Goal: Task Accomplishment & Management: Complete application form

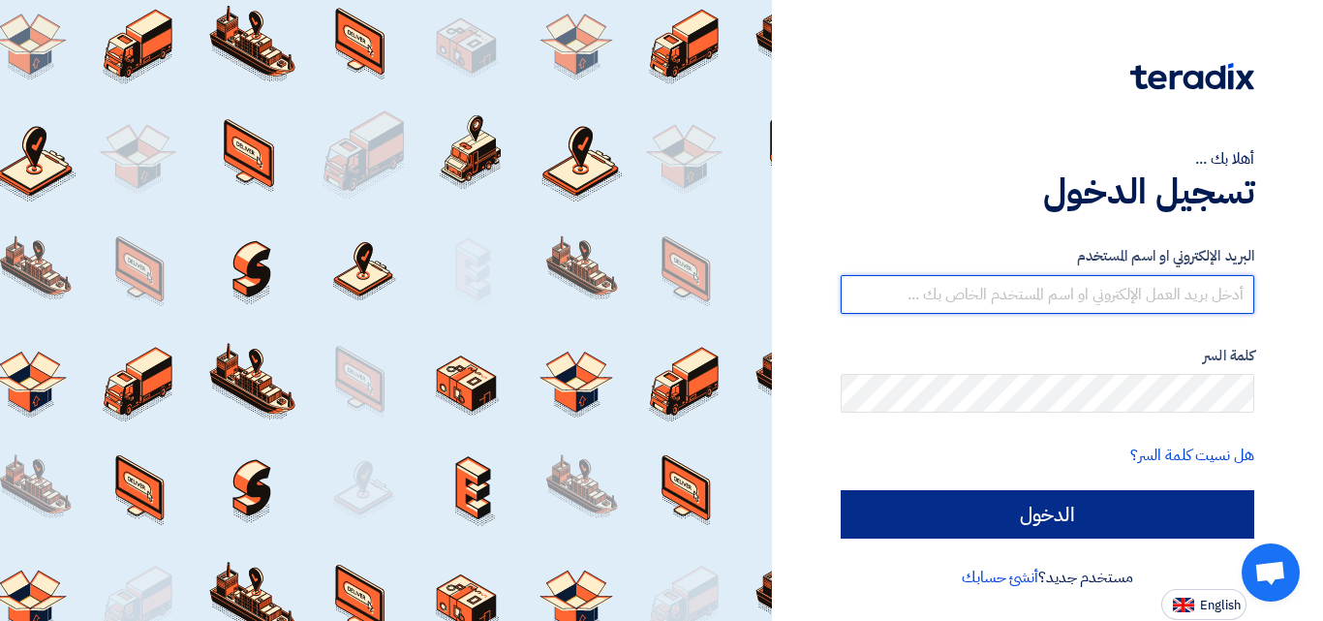
type input "[DOMAIN_NAME][EMAIL_ADDRESS][DOMAIN_NAME]"
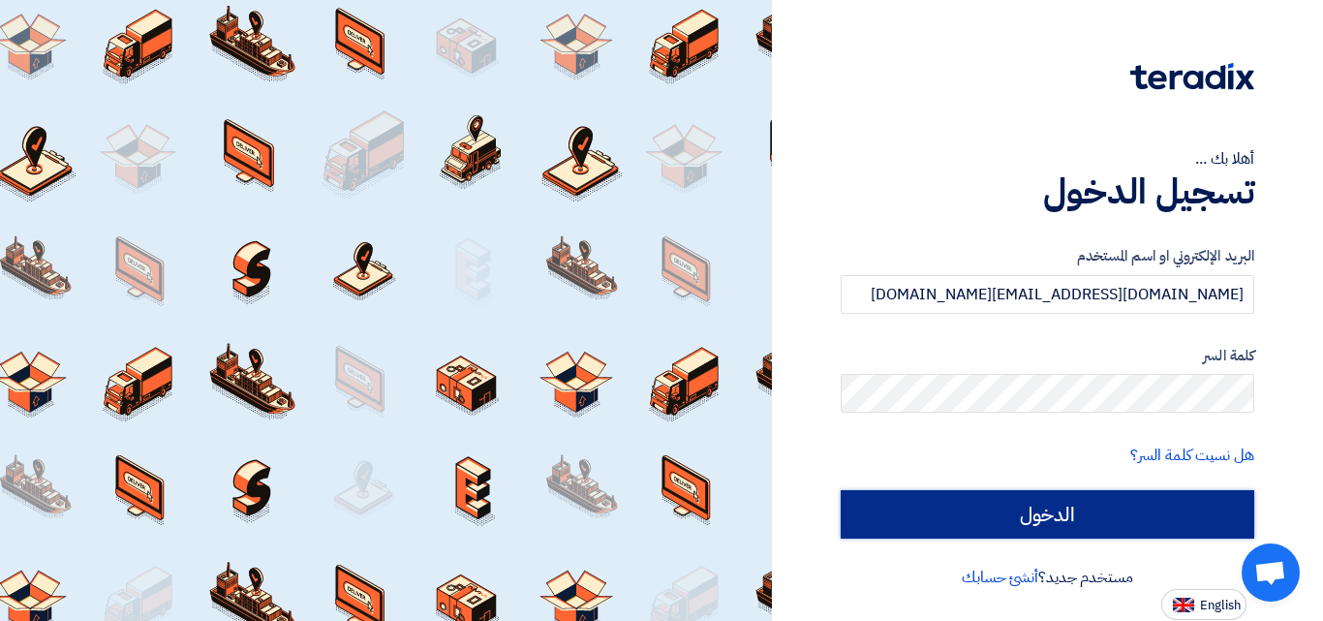
click at [863, 496] on input "الدخول" at bounding box center [1048, 514] width 414 height 48
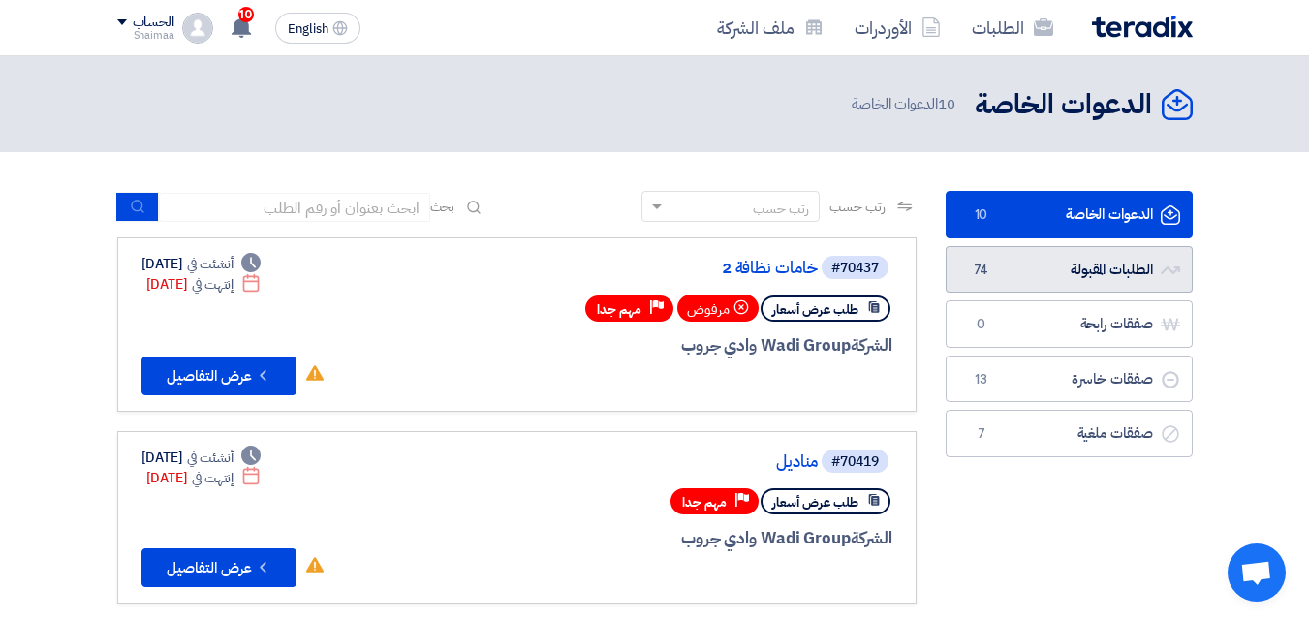
click at [1028, 277] on link "الطلبات المقبولة الطلبات المقبولة 74" at bounding box center [1069, 269] width 247 height 47
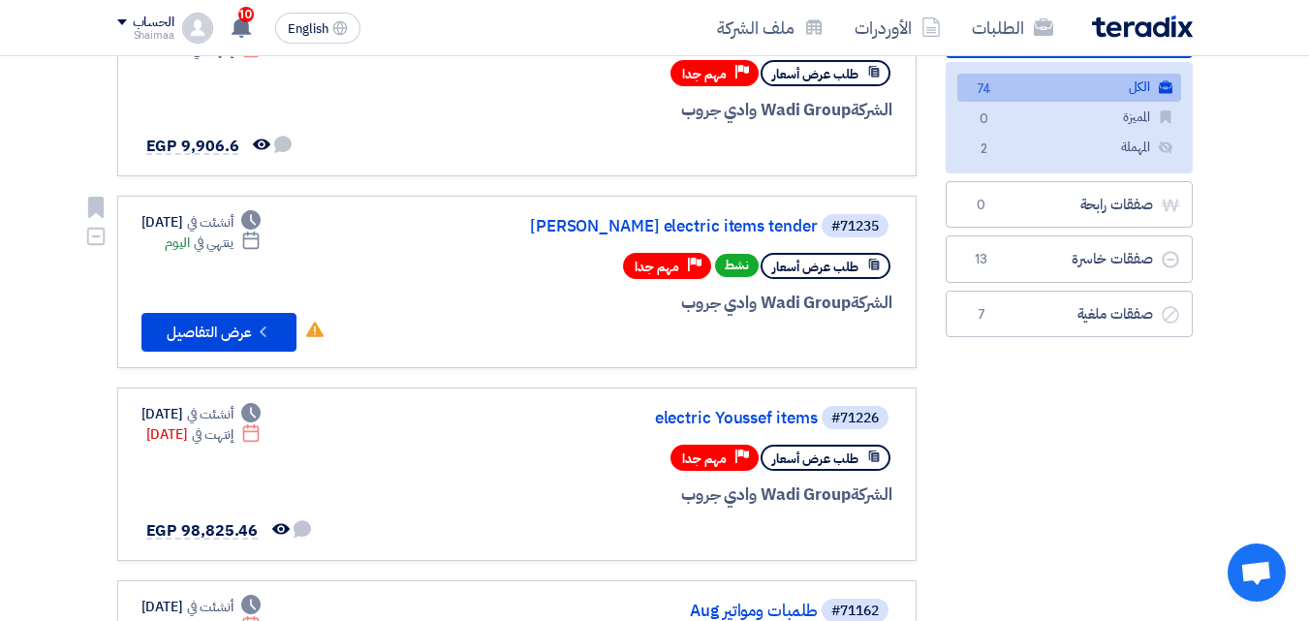
scroll to position [233, 0]
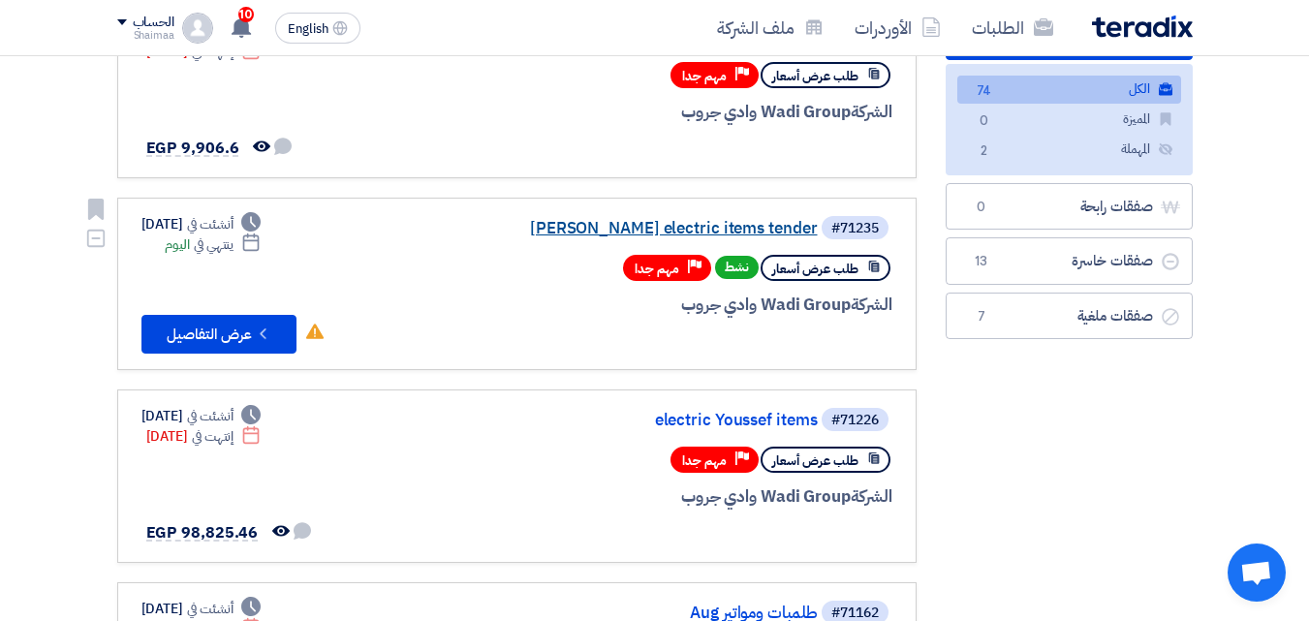
click at [735, 226] on link "[PERSON_NAME] electric items tender" at bounding box center [624, 228] width 388 height 17
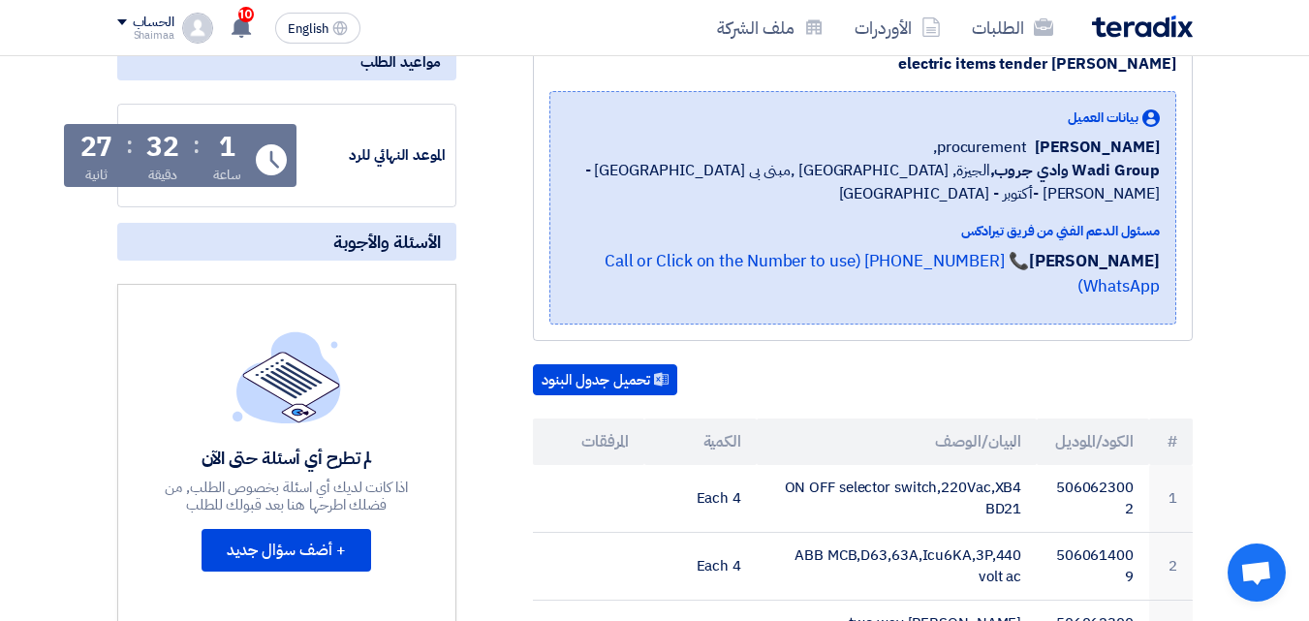
scroll to position [543, 0]
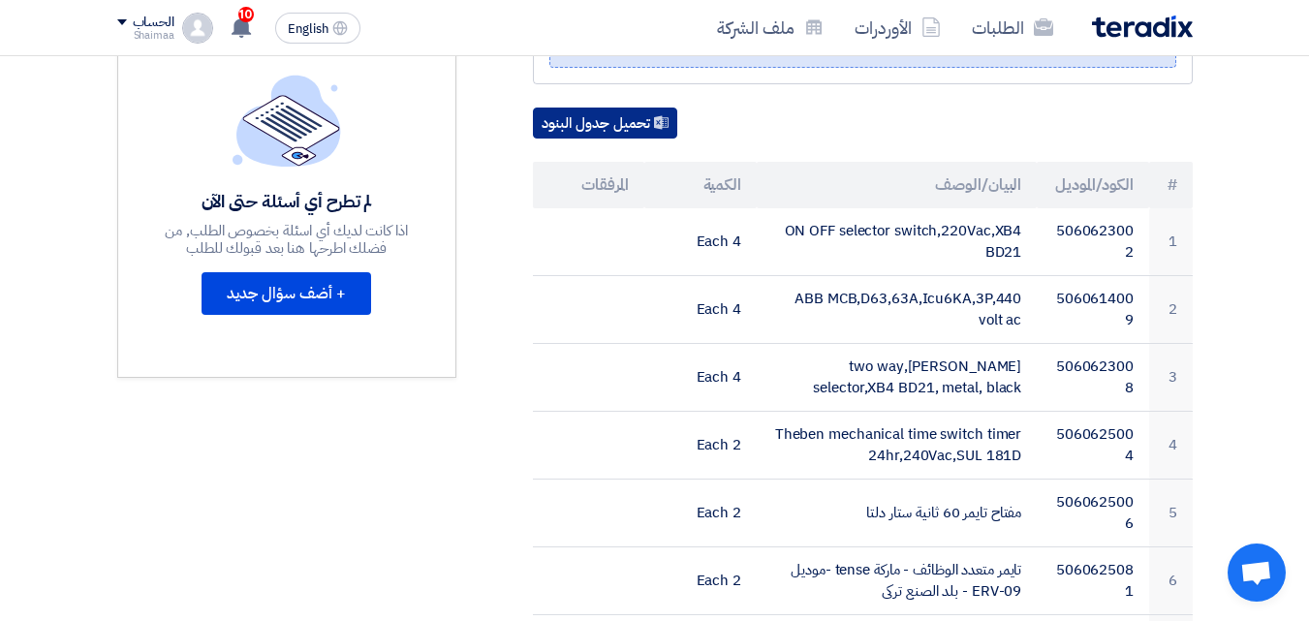
click at [601, 108] on button "تحميل جدول البنود" at bounding box center [605, 123] width 144 height 31
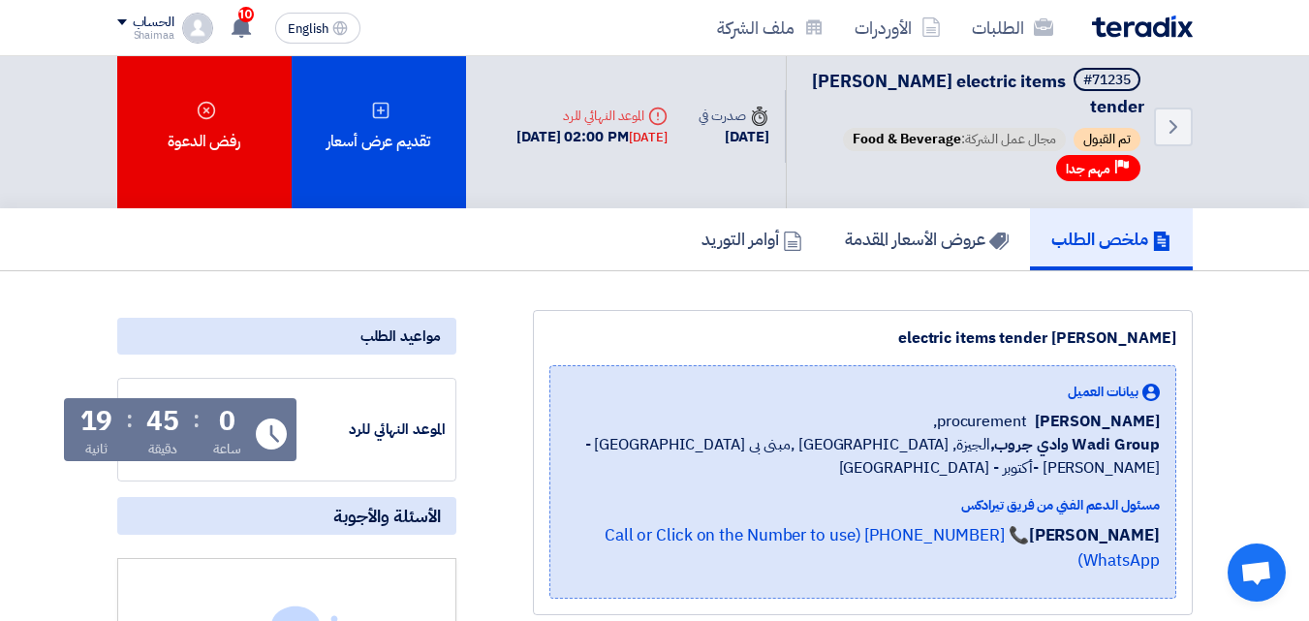
scroll to position [0, 0]
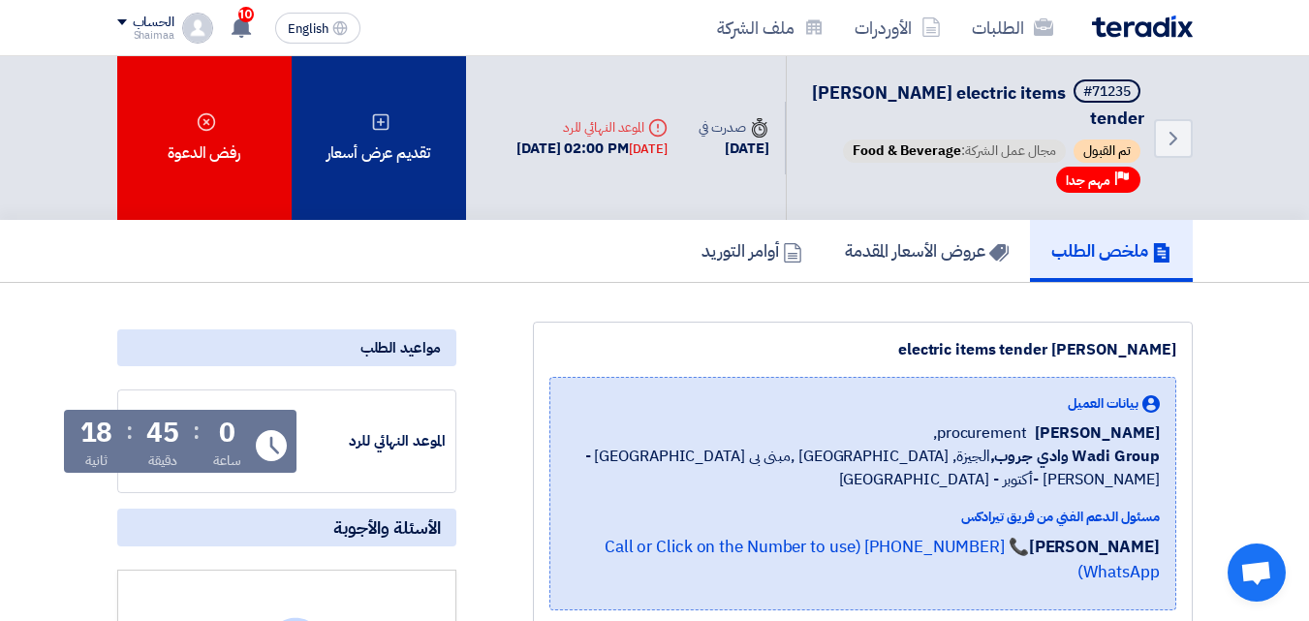
click at [376, 164] on div "تقديم عرض أسعار" at bounding box center [379, 138] width 174 height 164
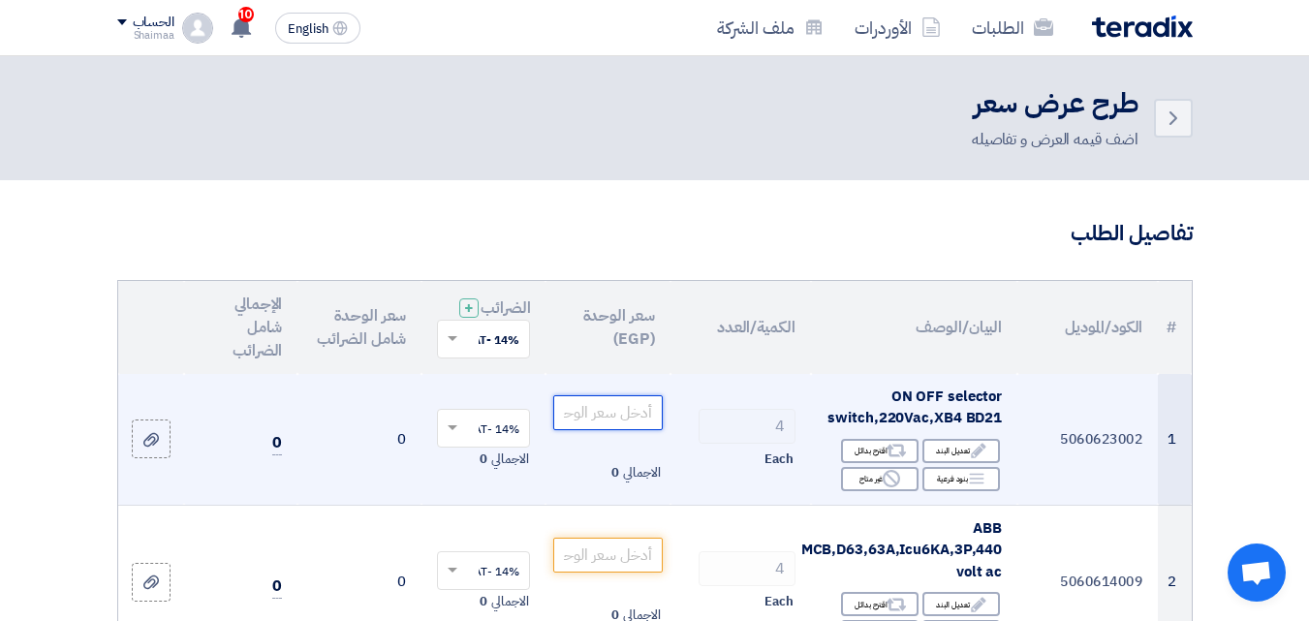
paste input "539"
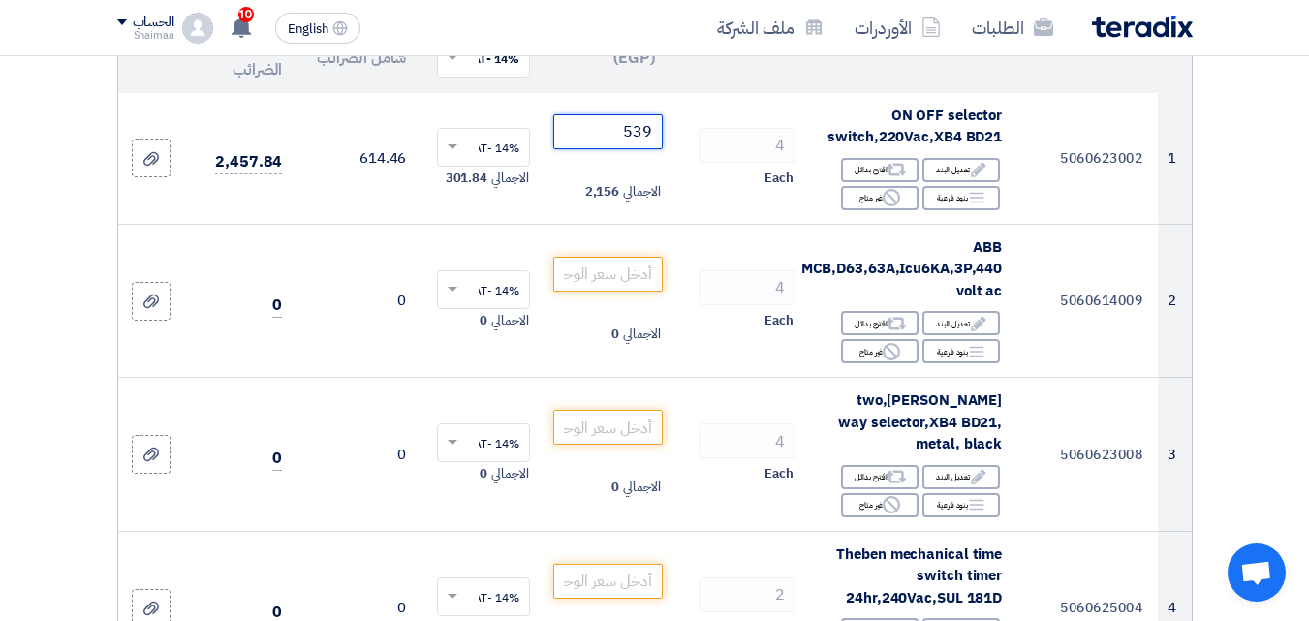
scroll to position [291, 0]
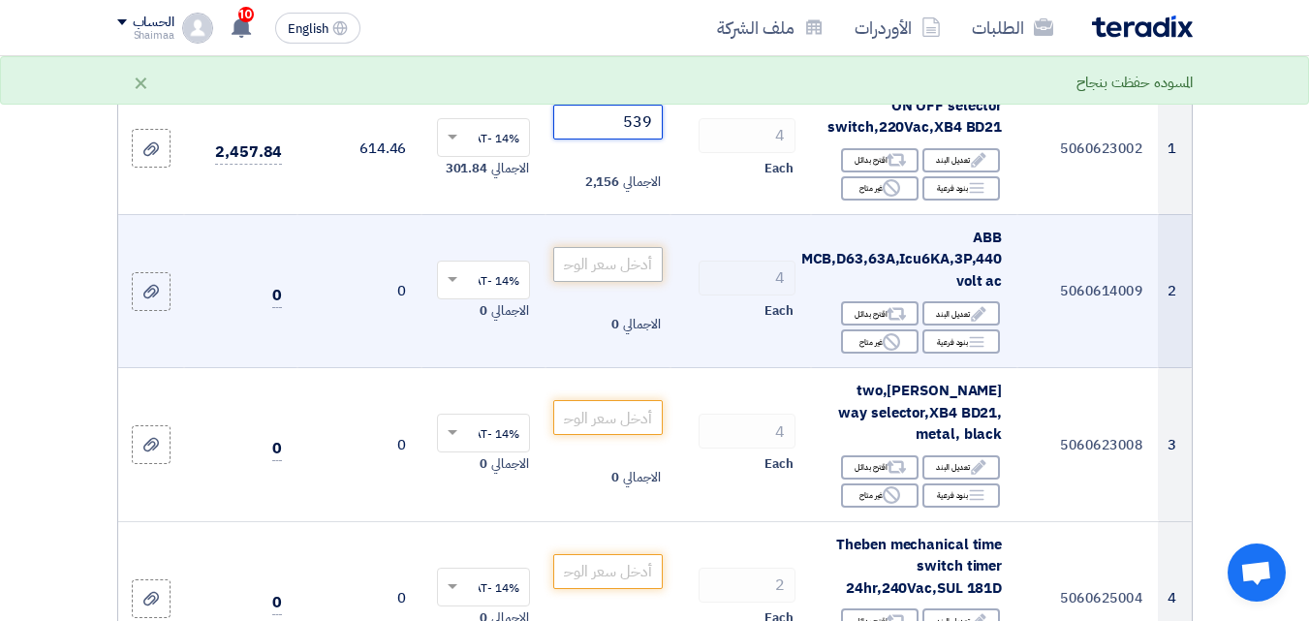
type input "539"
click at [638, 282] on input "number" at bounding box center [607, 264] width 109 height 35
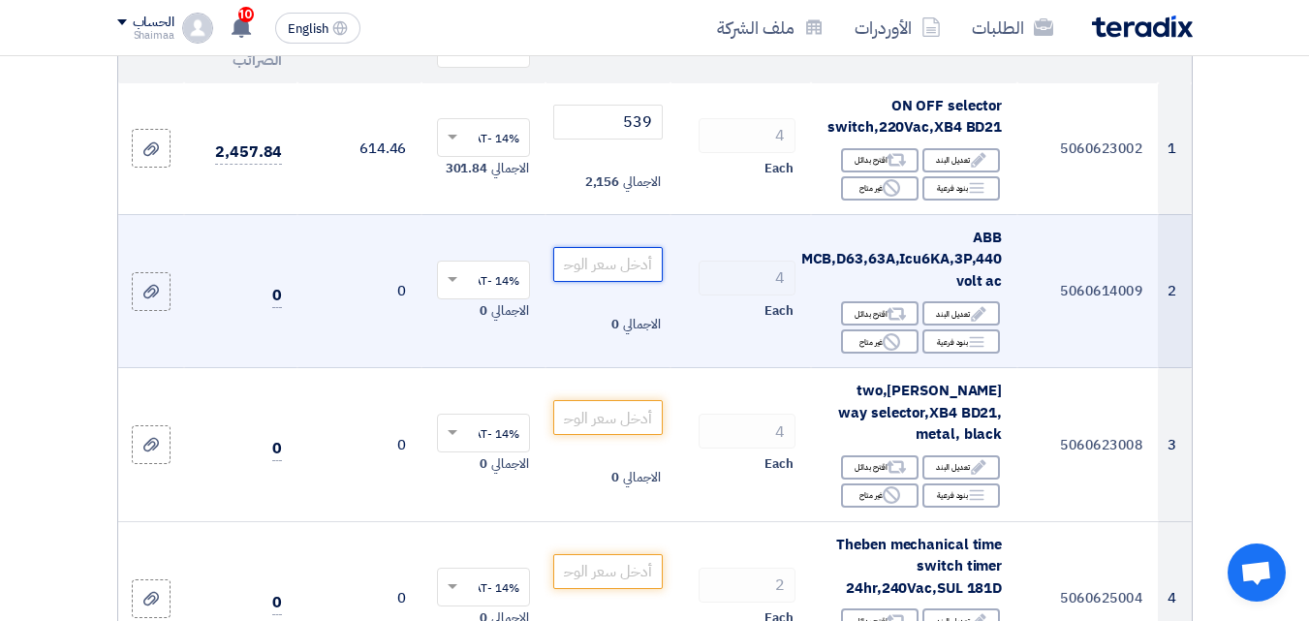
paste input "1385"
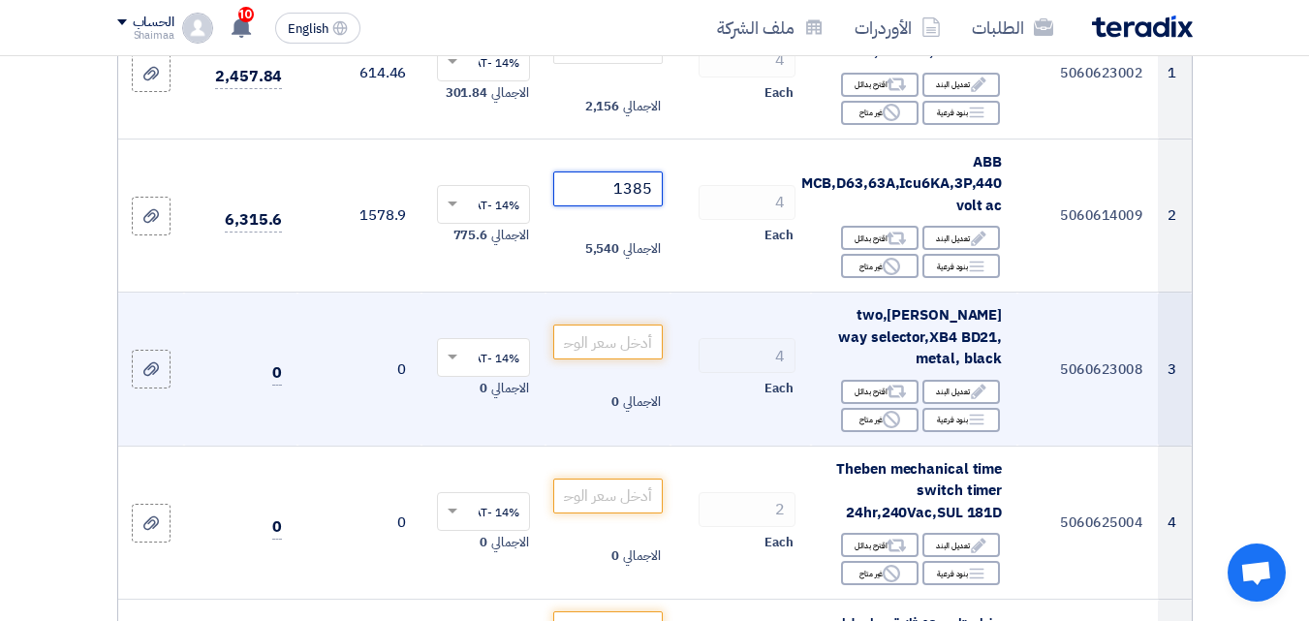
scroll to position [388, 0]
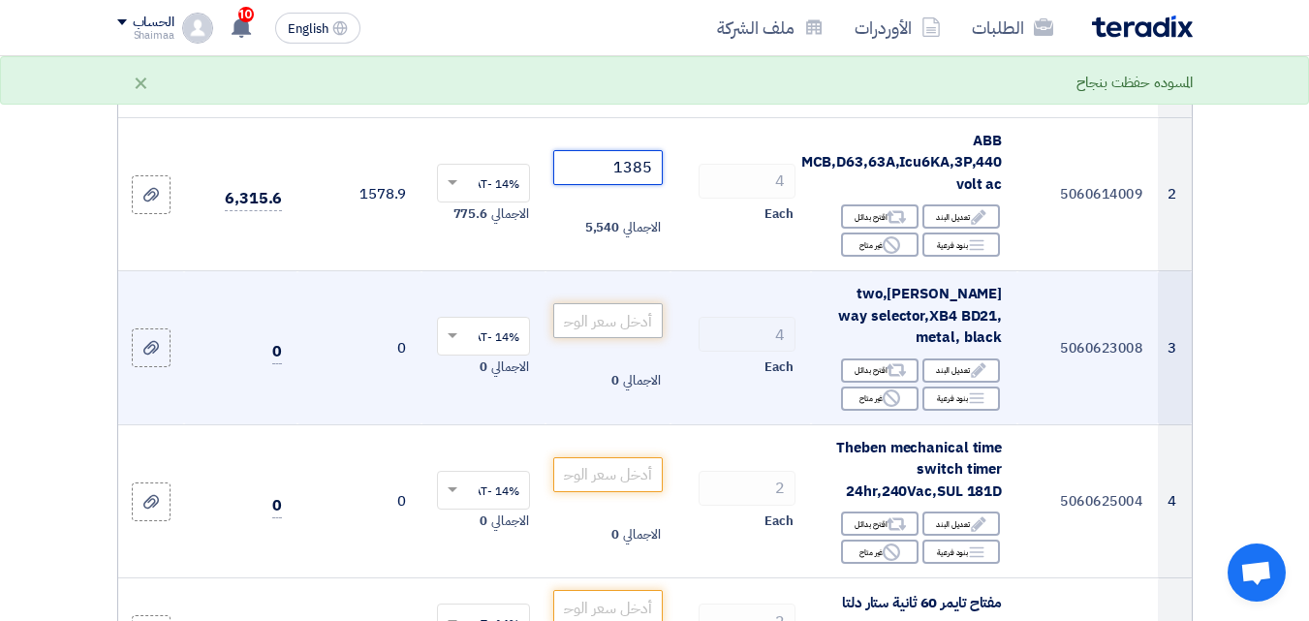
type input "1385"
click at [620, 338] on input "number" at bounding box center [607, 320] width 109 height 35
paste input "539"
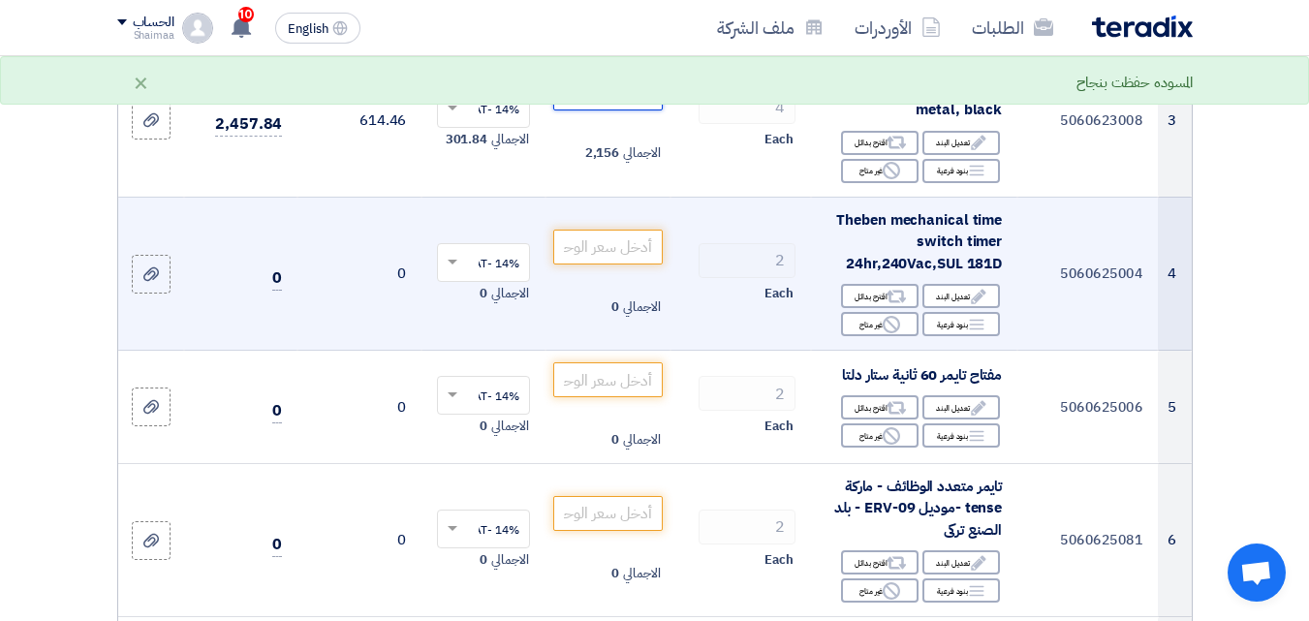
scroll to position [678, 0]
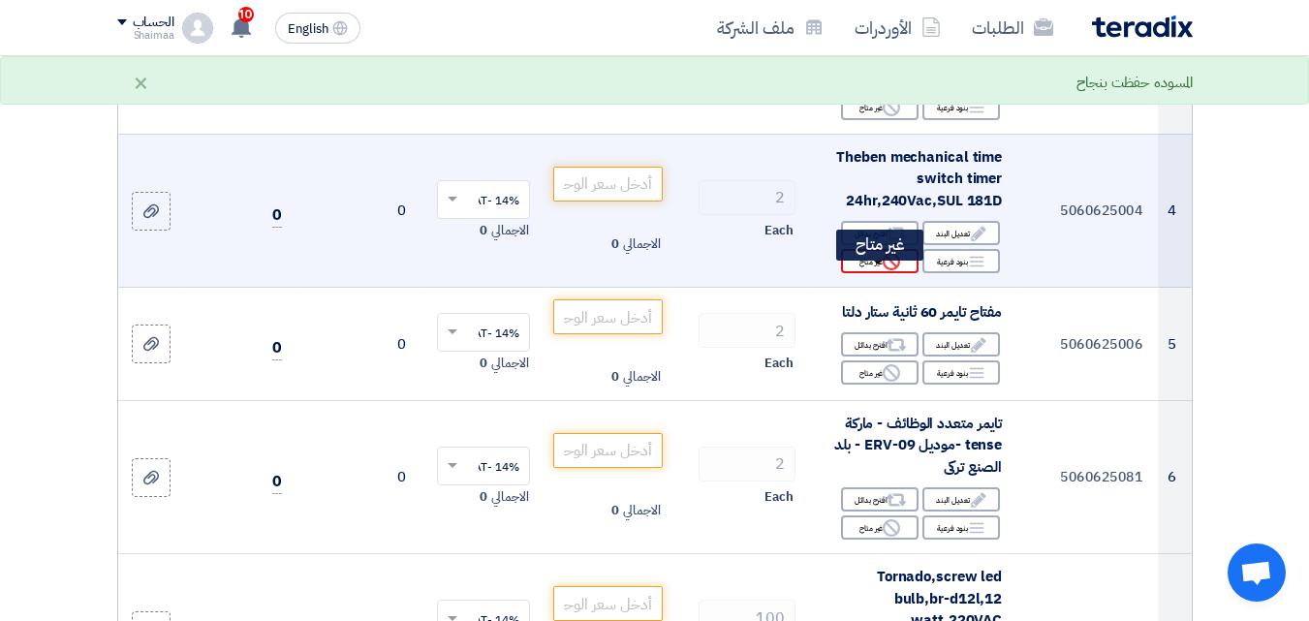
type input "539"
click at [878, 265] on div "Reject غير متاح" at bounding box center [880, 261] width 78 height 24
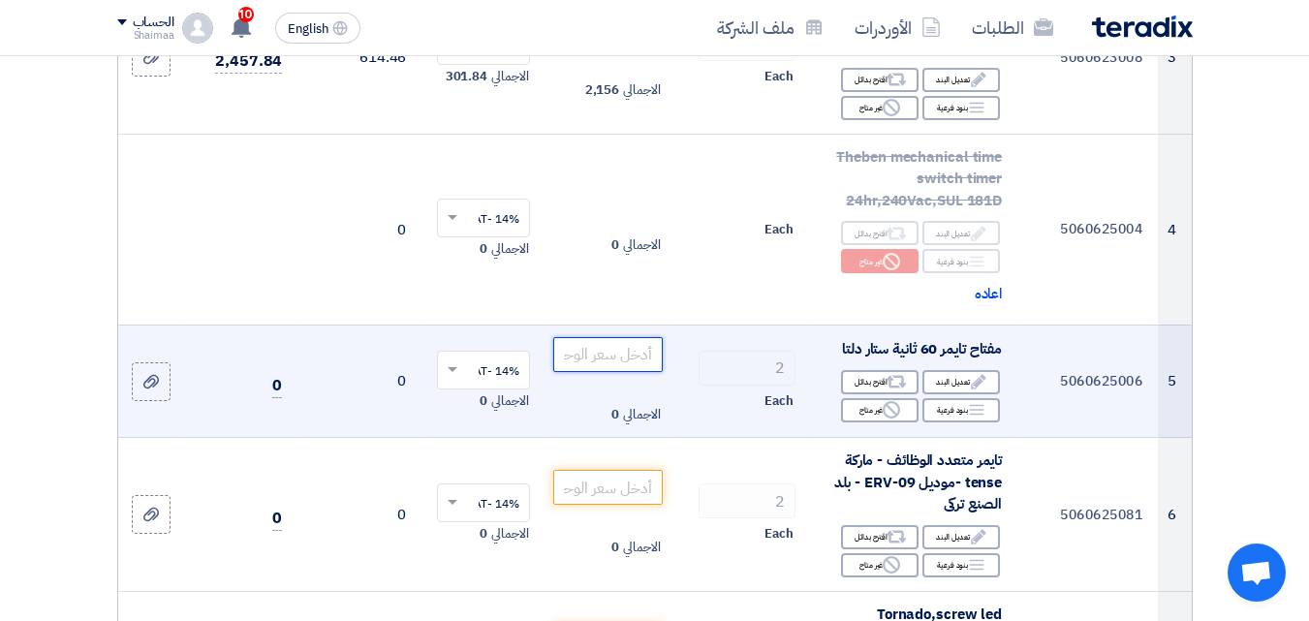
paste input "1691.76"
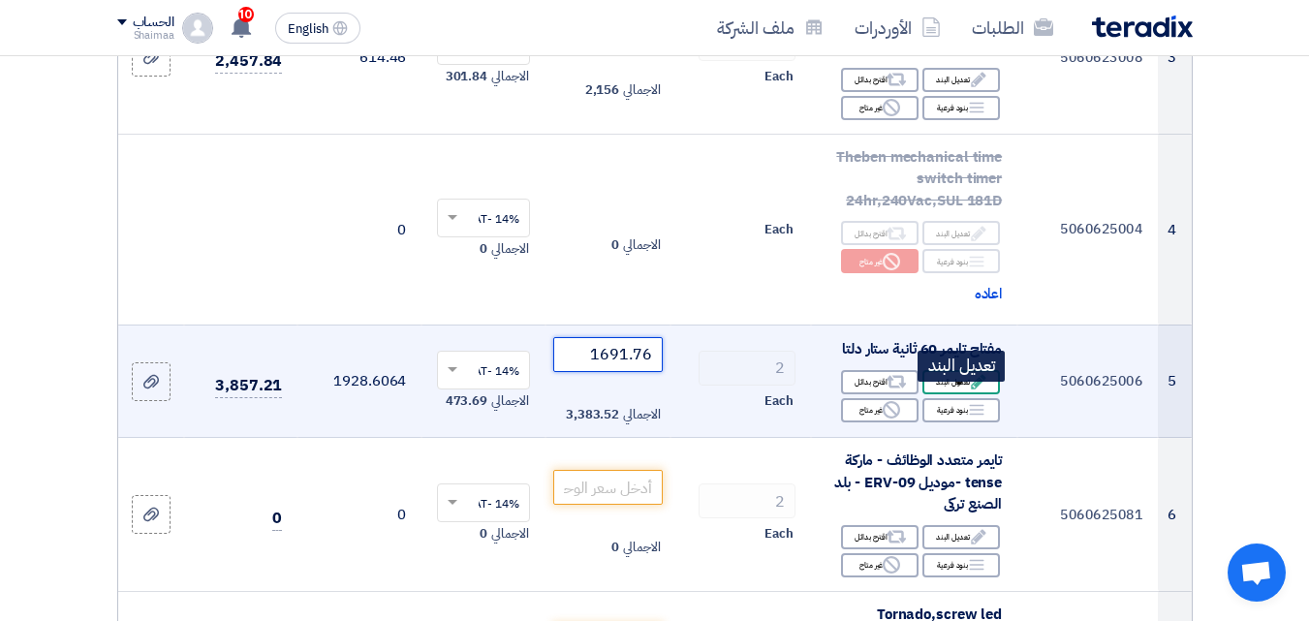
type input "1691.76"
click at [965, 393] on div "Edit تعديل البند" at bounding box center [961, 382] width 78 height 24
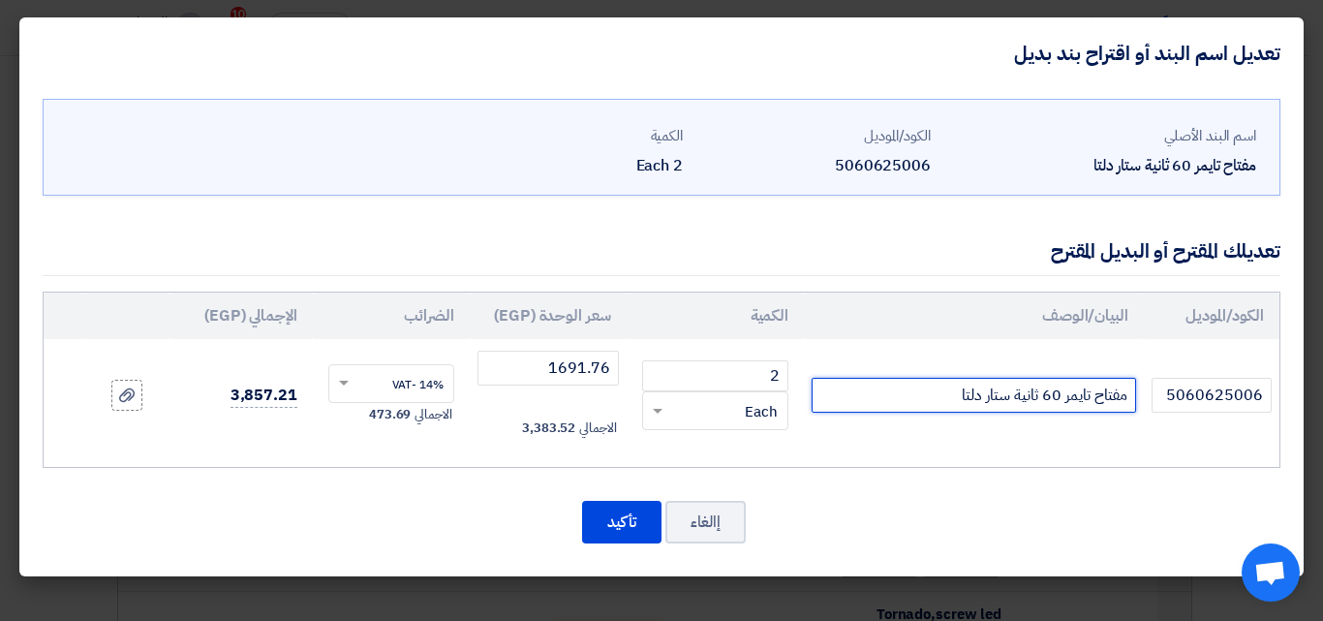
click at [908, 397] on input "مفتاح تايمر 60 ثانية ستار دلتا" at bounding box center [974, 395] width 325 height 35
paste input "RE22R2QEMR"
type input "مفتاح تايمر 60 ثانية ستار دلتا RE22R2QEMR"
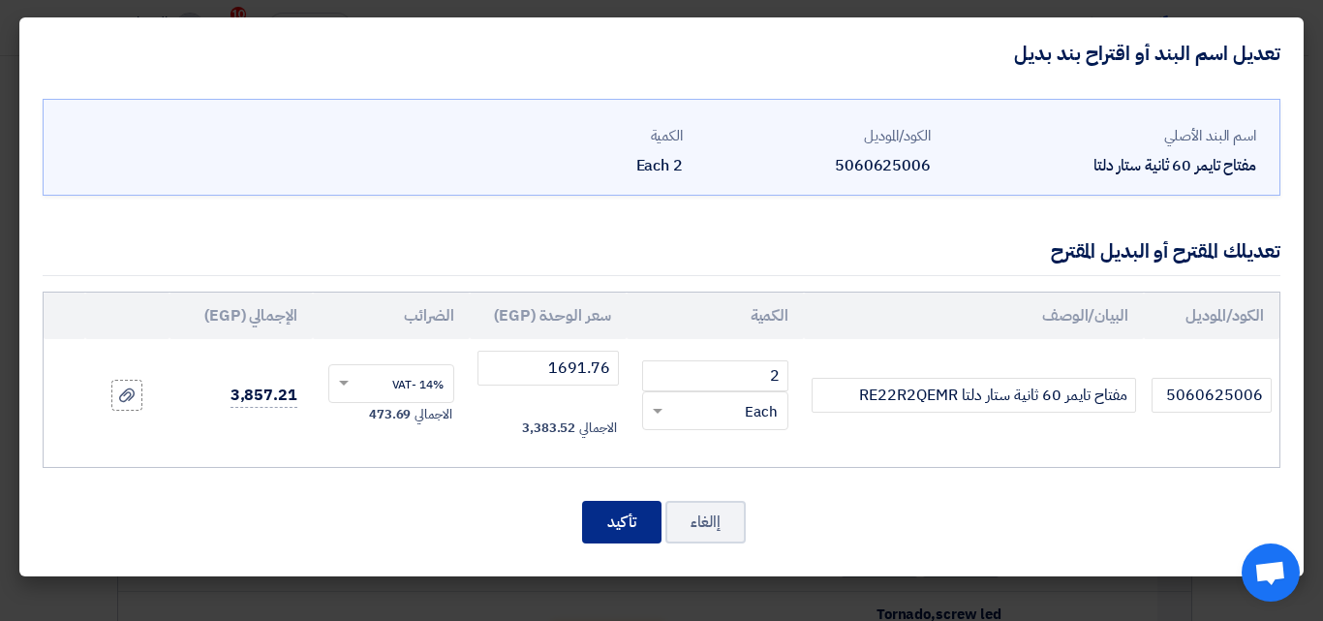
click at [636, 512] on button "تأكيد" at bounding box center [621, 522] width 79 height 43
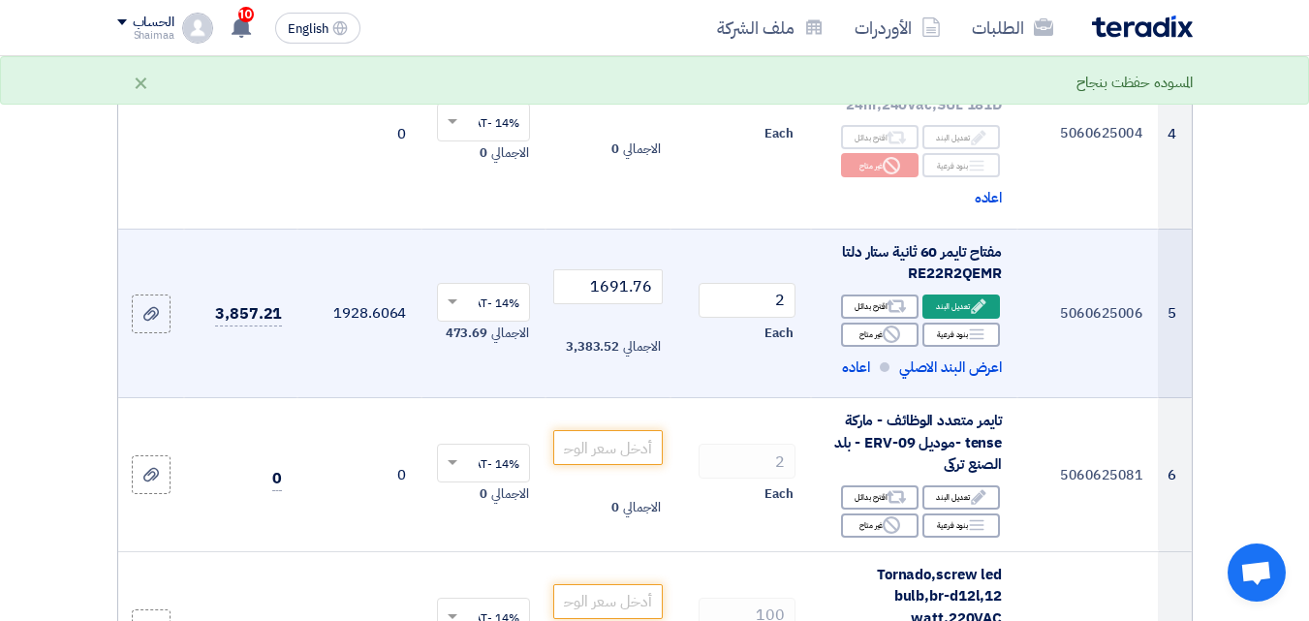
scroll to position [775, 0]
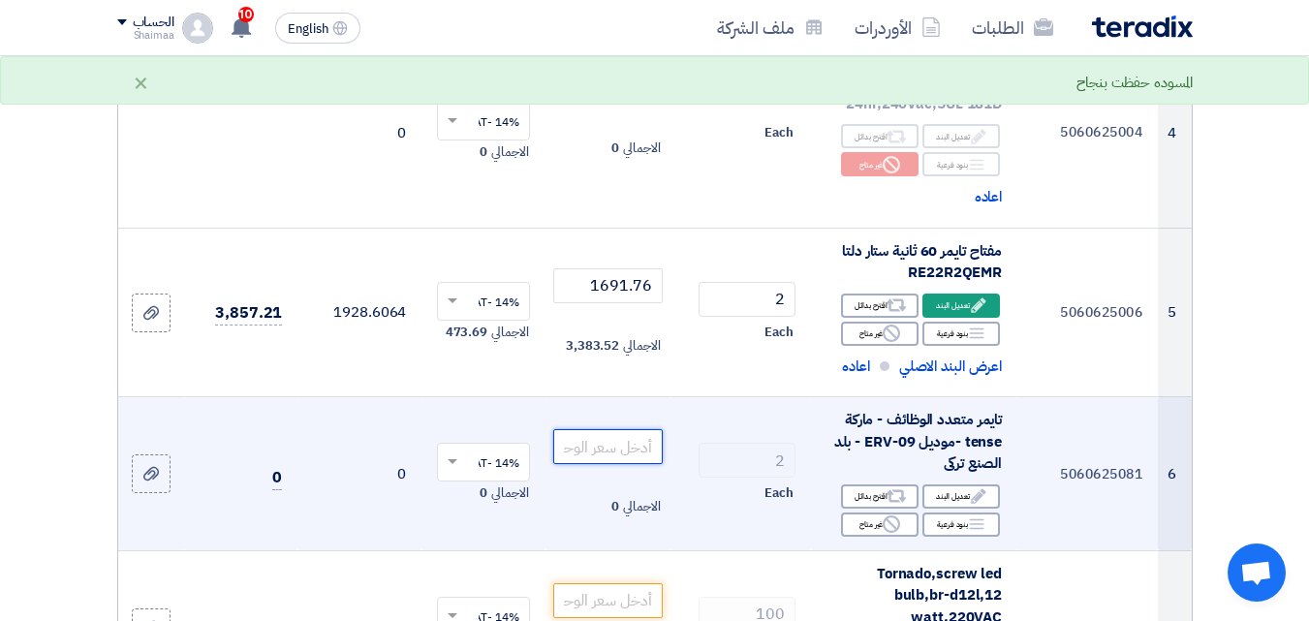
click at [653, 457] on input "number" at bounding box center [607, 446] width 109 height 35
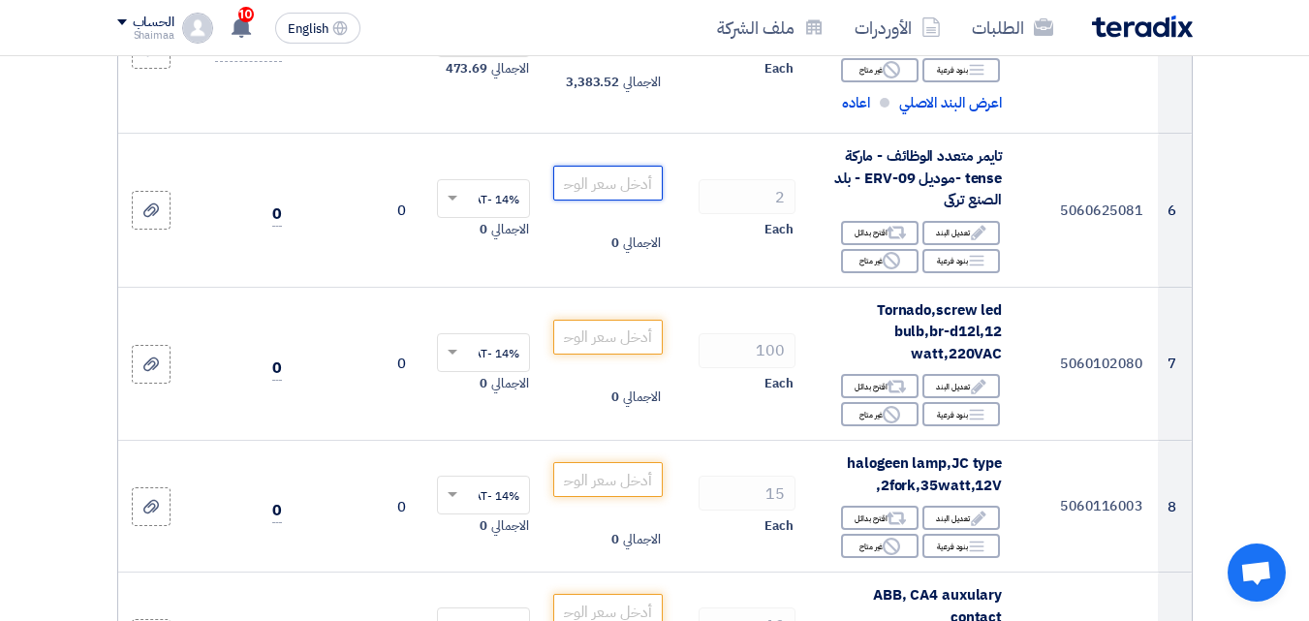
scroll to position [1027, 0]
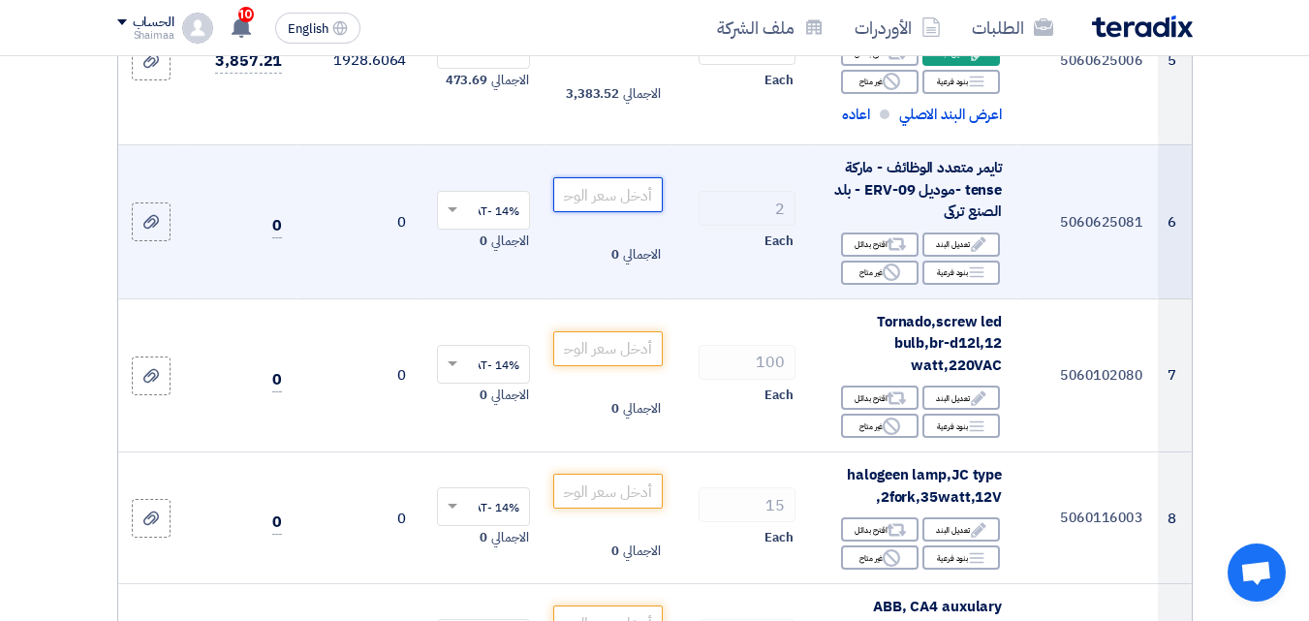
click at [596, 212] on input "number" at bounding box center [607, 194] width 109 height 35
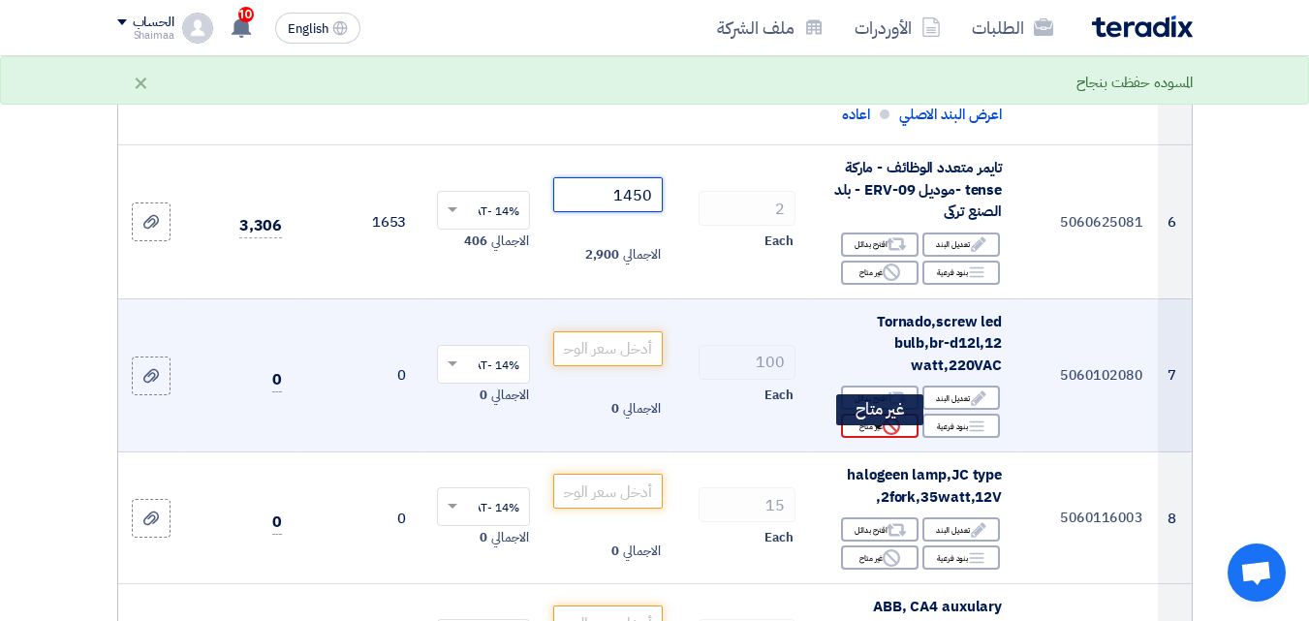
type input "1450"
click at [908, 438] on div "Reject غير متاح" at bounding box center [880, 426] width 78 height 24
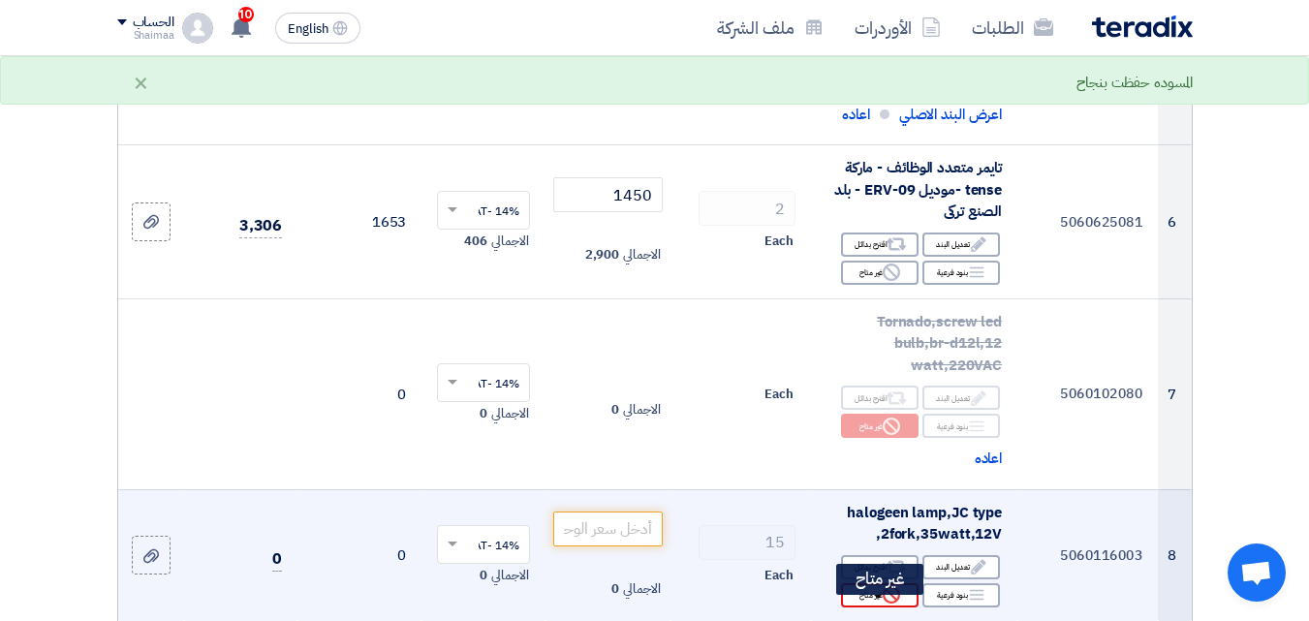
click at [869, 587] on div "Reject غير متاح" at bounding box center [880, 595] width 78 height 24
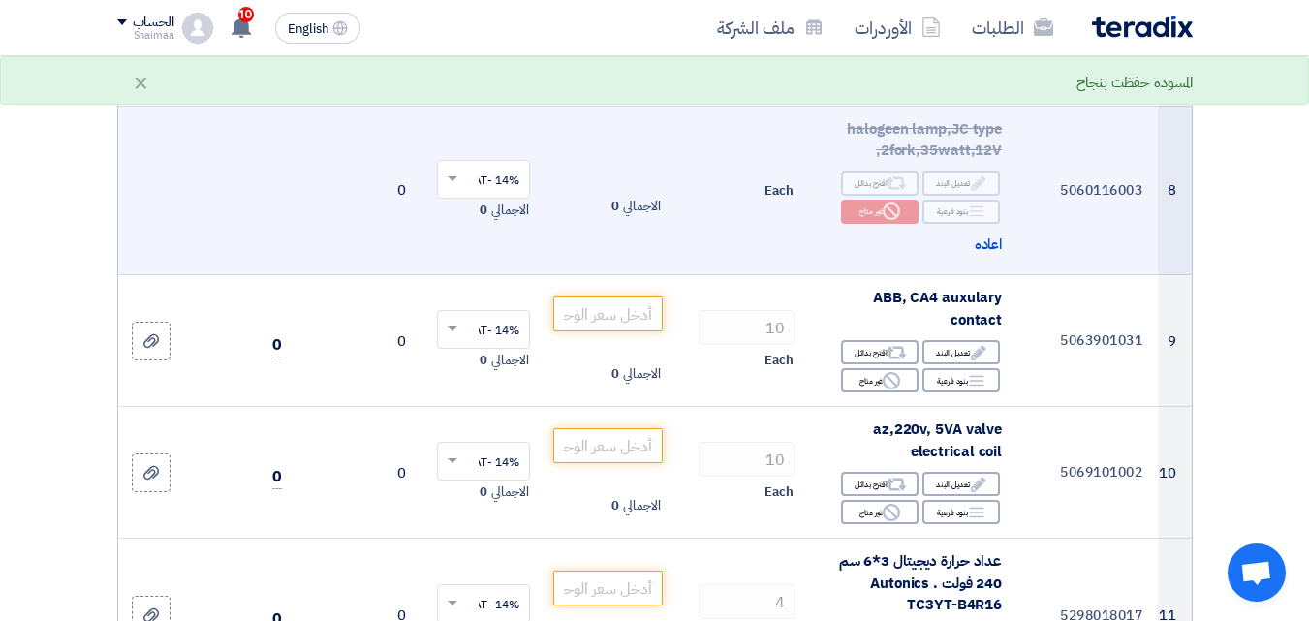
scroll to position [1415, 0]
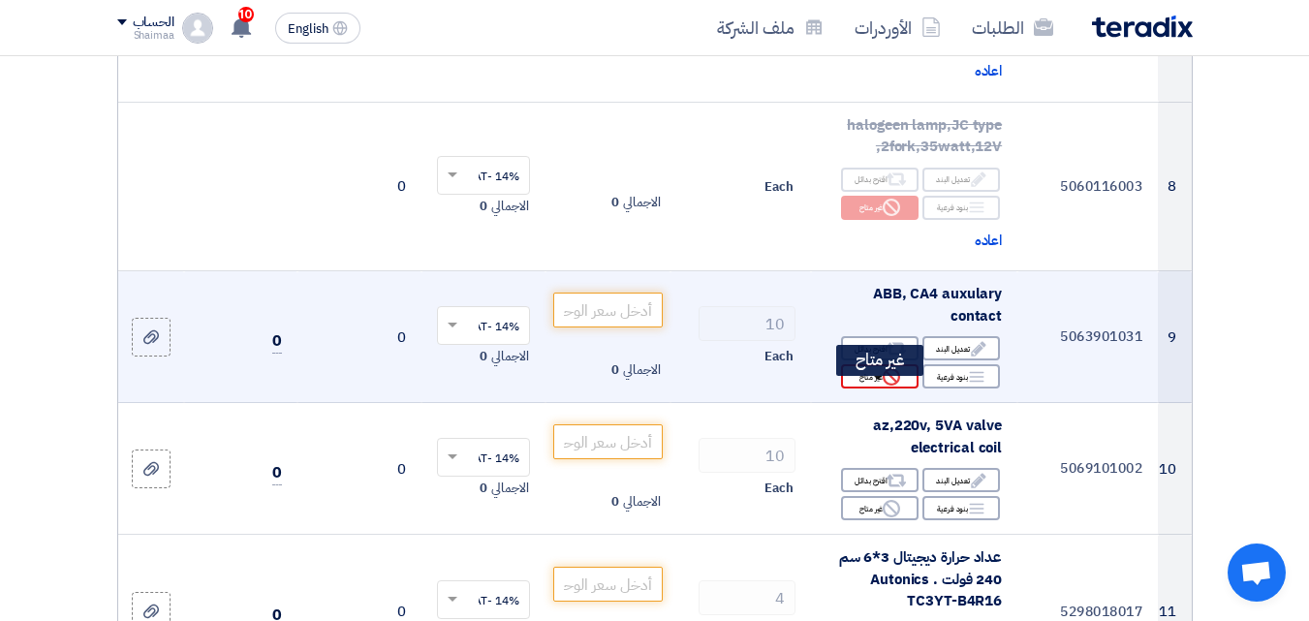
click at [885, 386] on icon "Reject" at bounding box center [891, 376] width 17 height 17
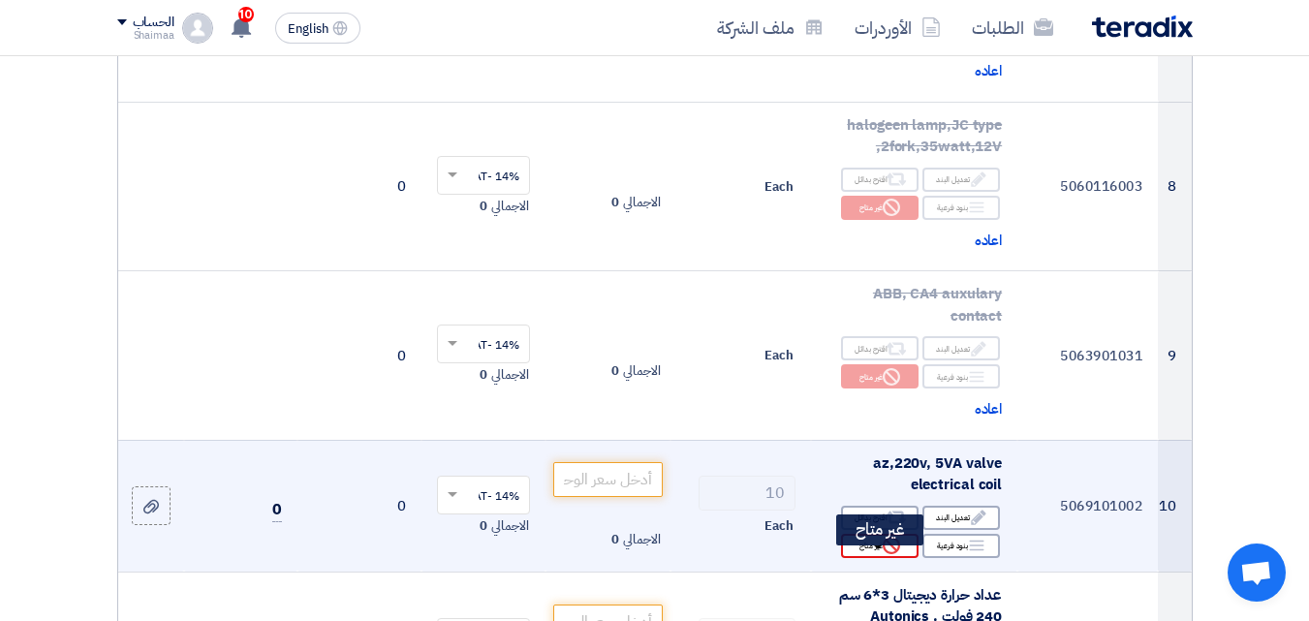
click at [865, 557] on div "Reject غير متاح" at bounding box center [880, 546] width 78 height 24
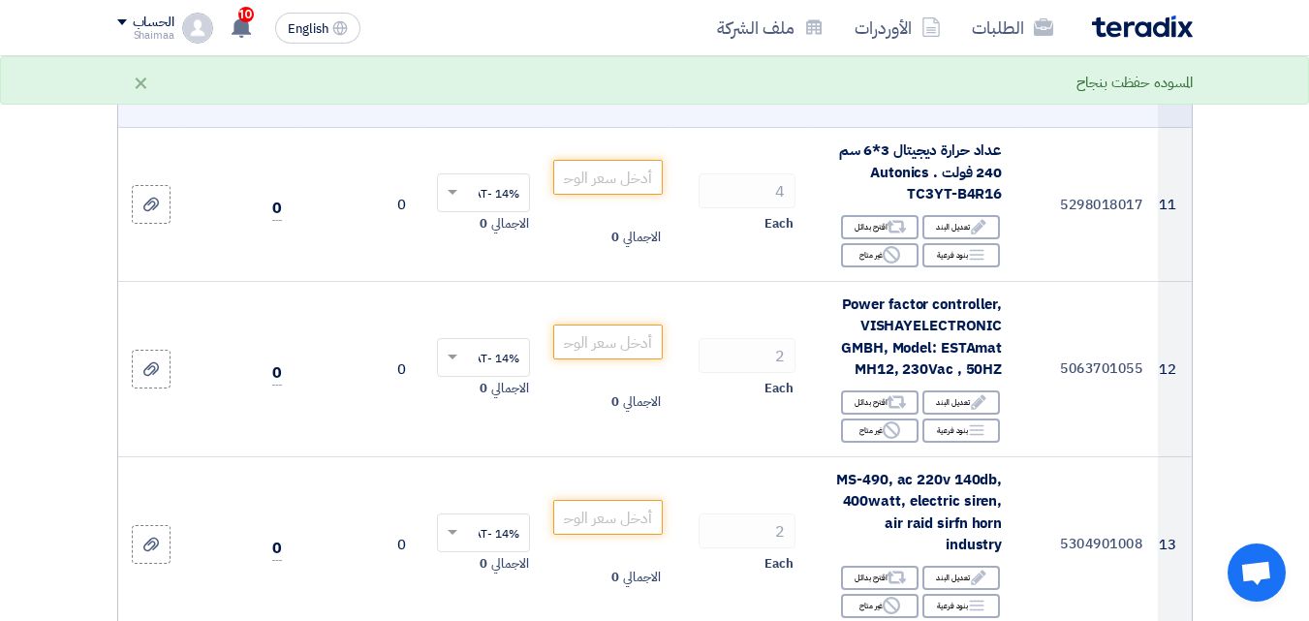
scroll to position [1918, 0]
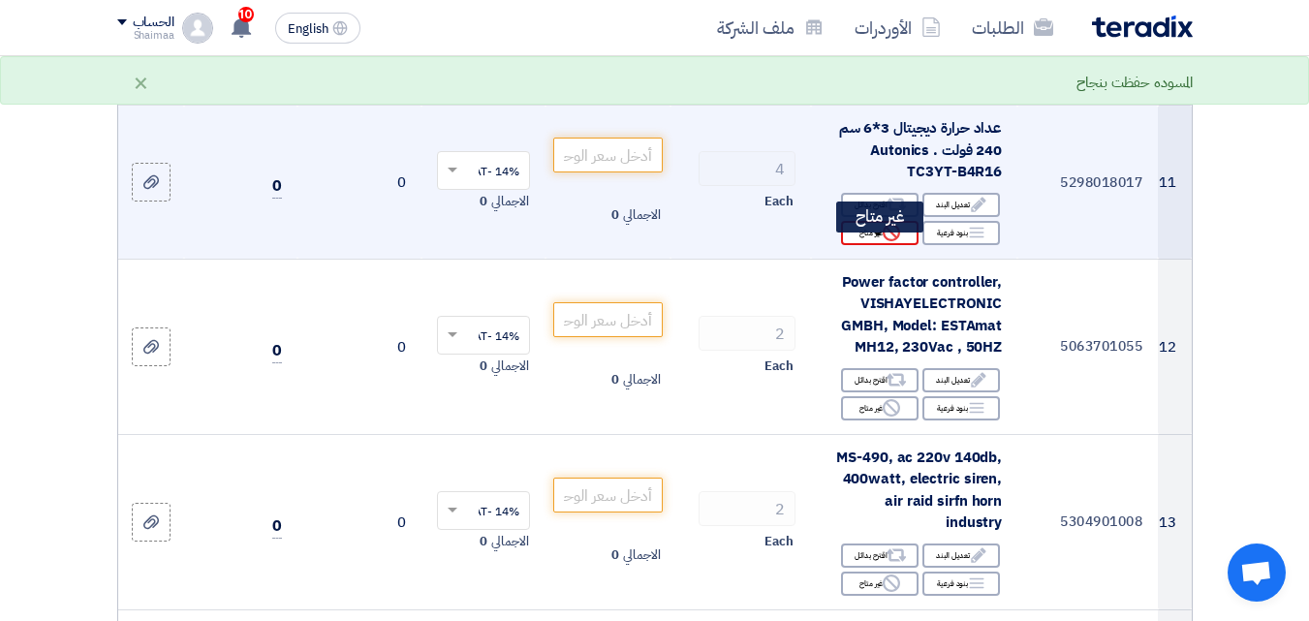
click at [877, 245] on div "Reject غير متاح" at bounding box center [880, 233] width 78 height 24
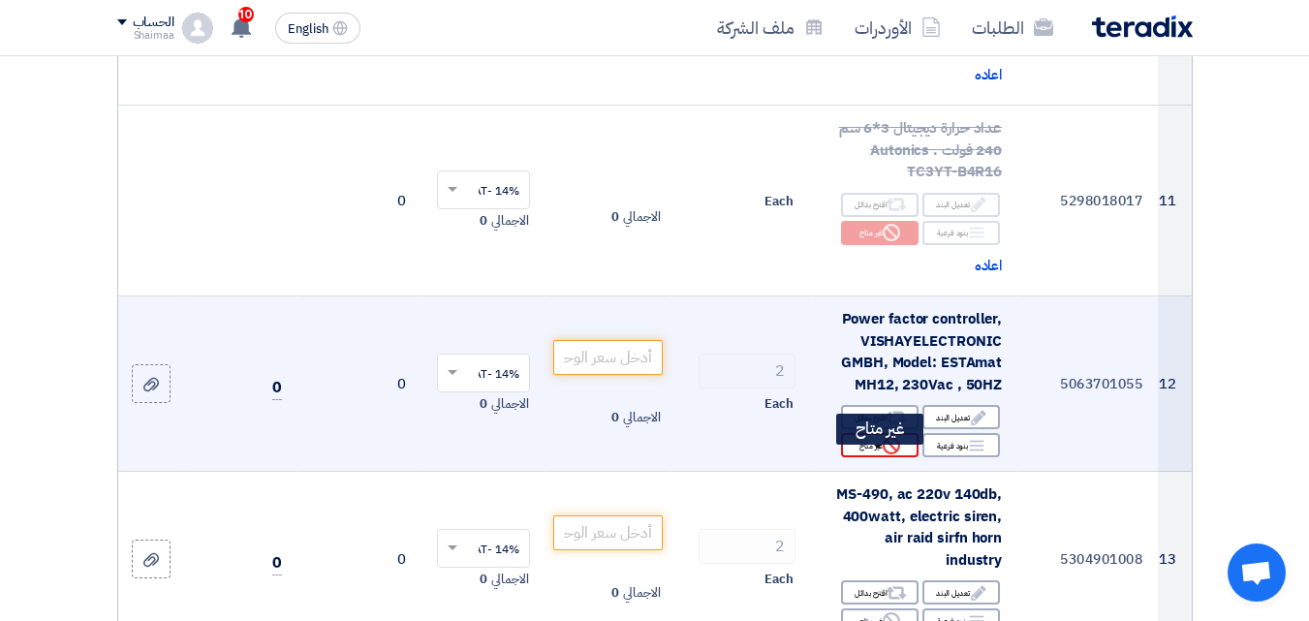
click at [858, 457] on div "Reject غير متاح" at bounding box center [880, 445] width 78 height 24
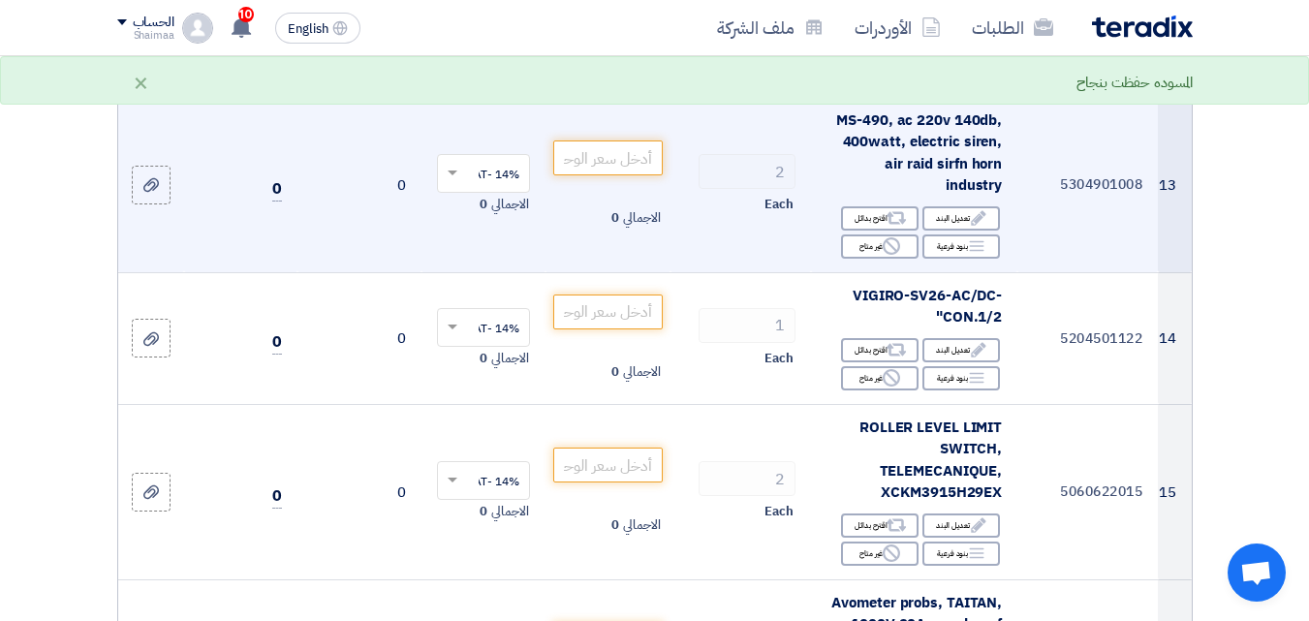
scroll to position [2345, 0]
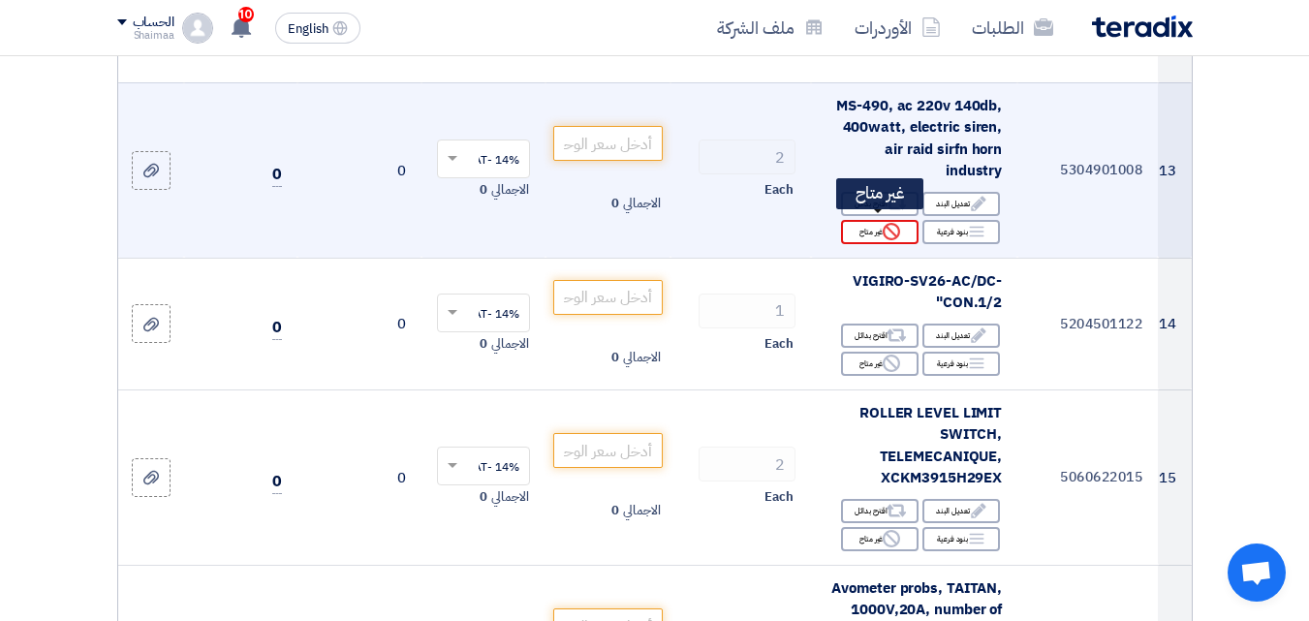
click at [895, 232] on use at bounding box center [891, 231] width 17 height 17
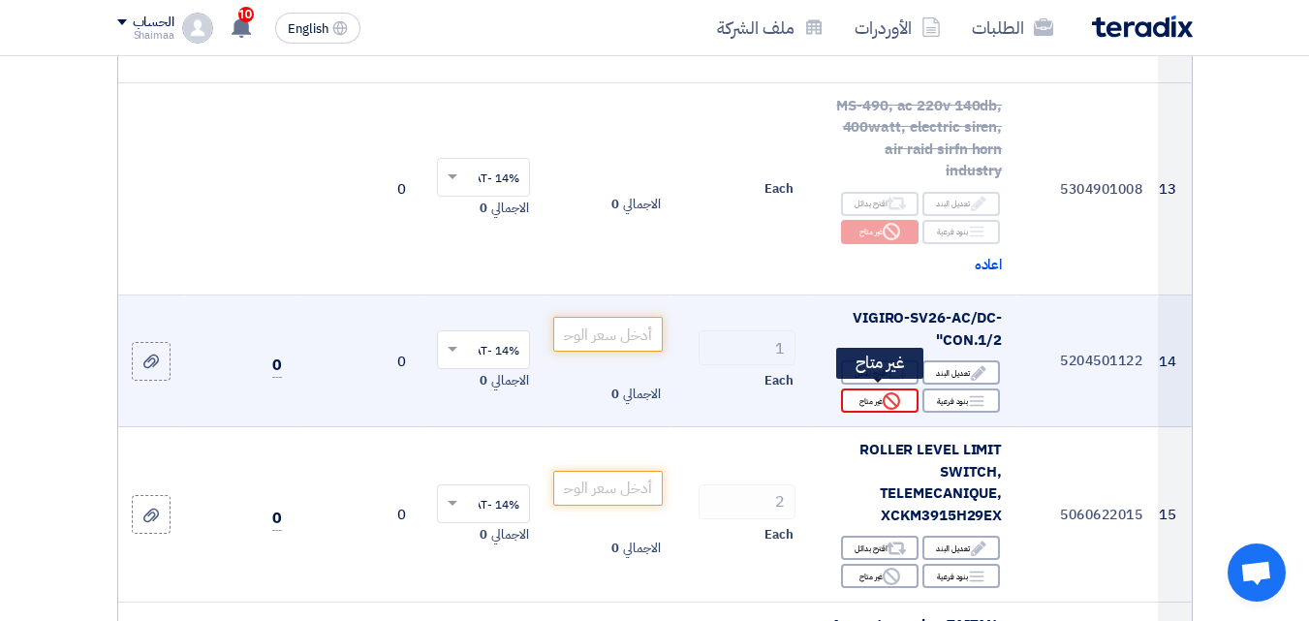
click at [863, 396] on div "Reject غير متاح" at bounding box center [880, 401] width 78 height 24
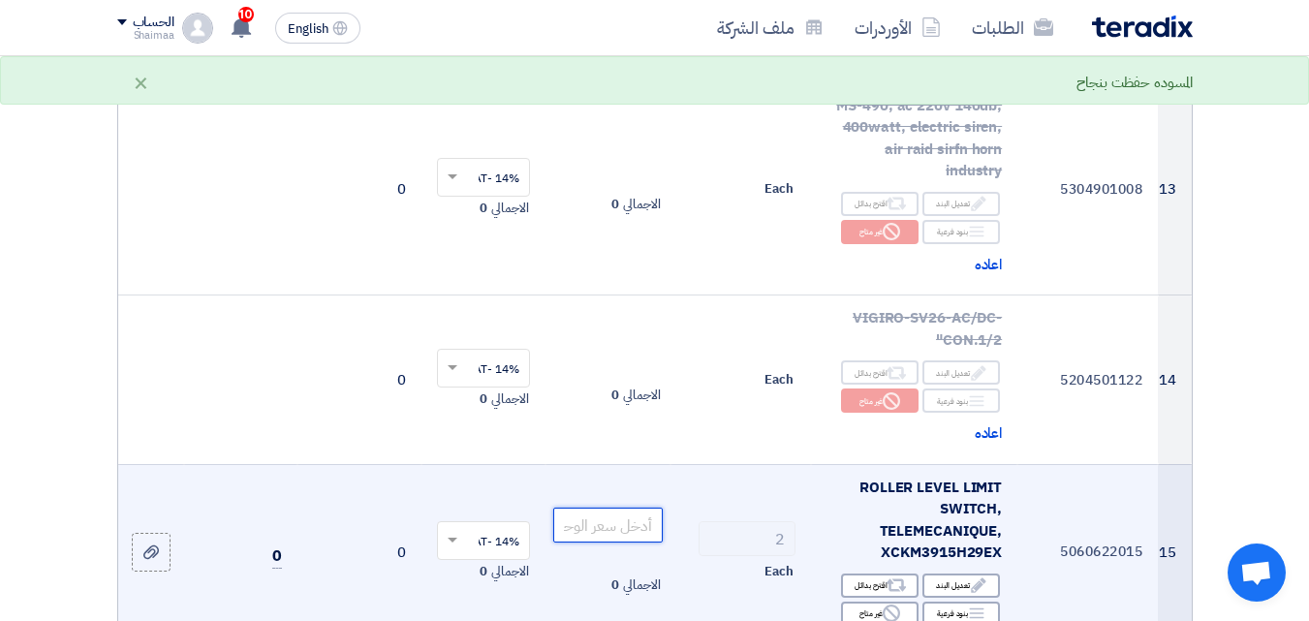
click at [605, 527] on input "number" at bounding box center [607, 525] width 109 height 35
paste input "10250"
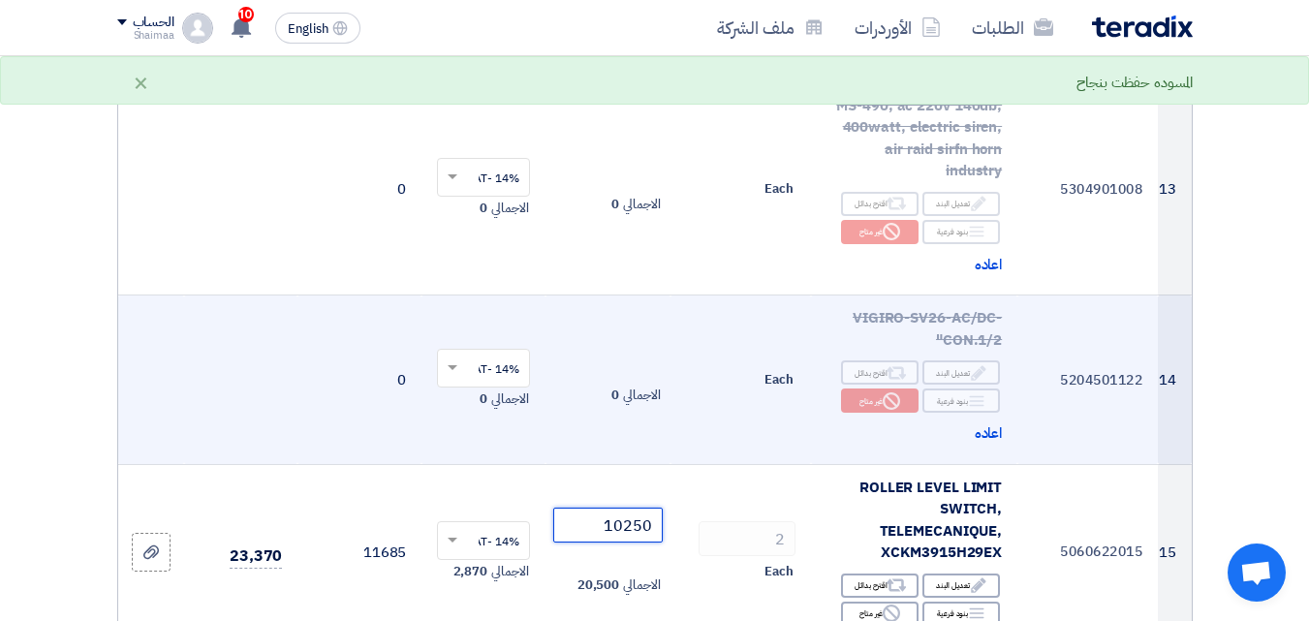
type input "10249"
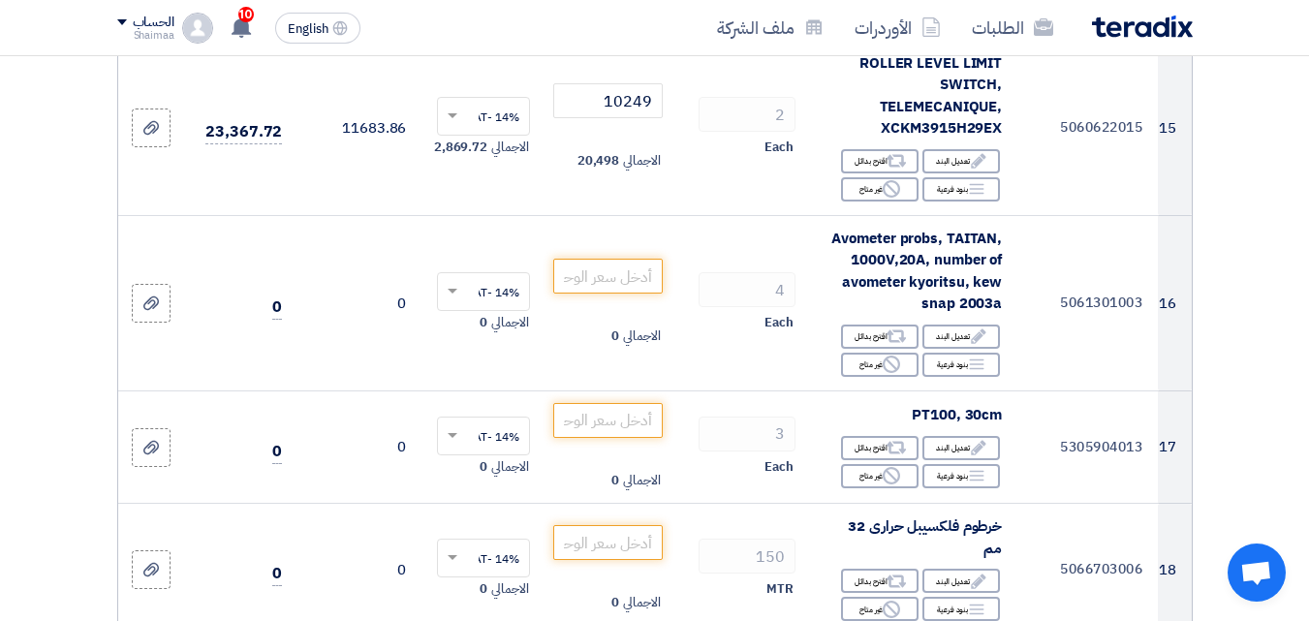
scroll to position [2771, 0]
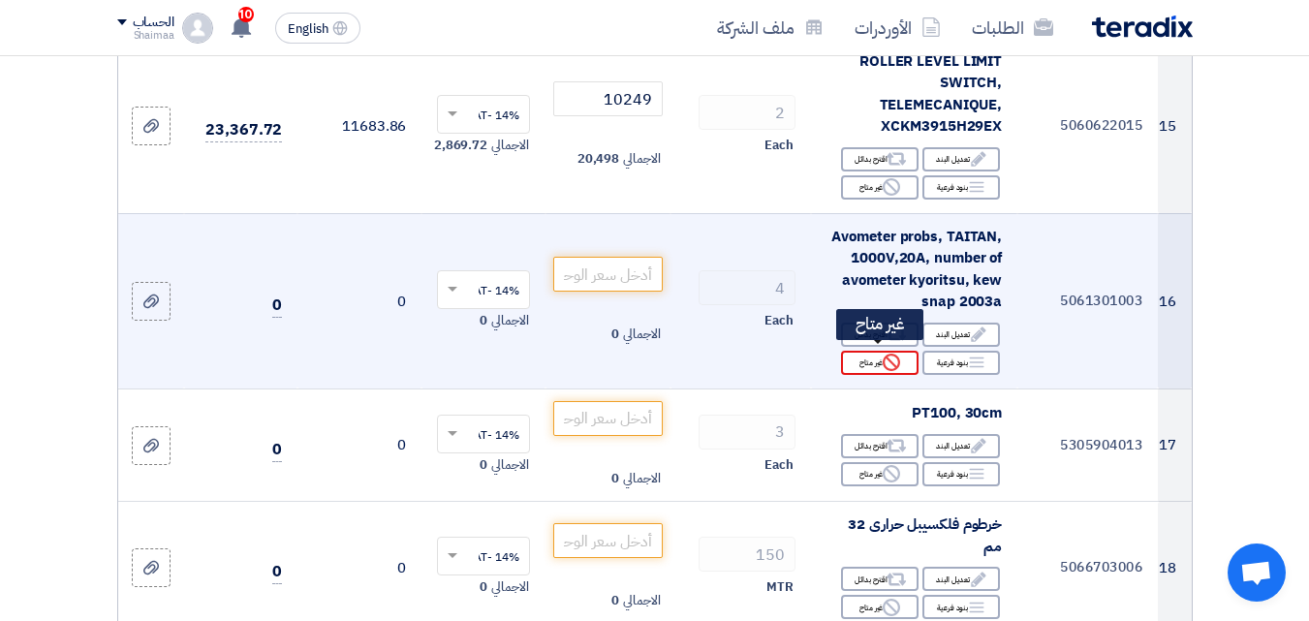
click at [878, 351] on div "Reject غير متاح" at bounding box center [880, 363] width 78 height 24
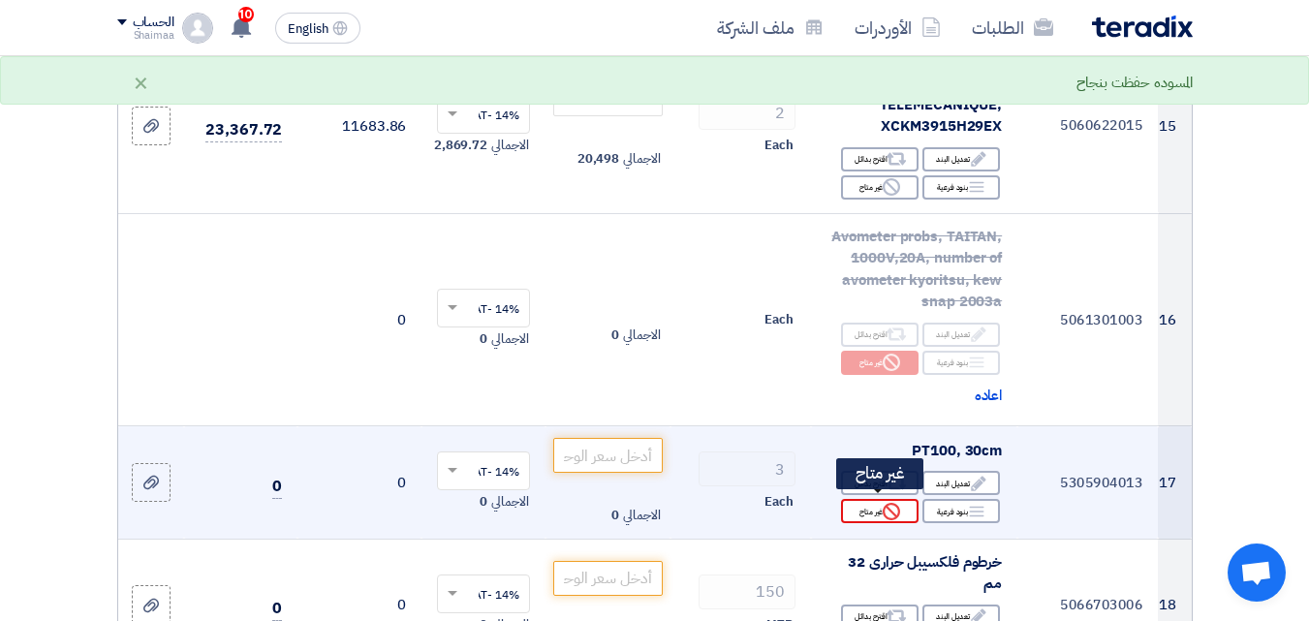
click at [866, 513] on div "Reject غير متاح" at bounding box center [880, 511] width 78 height 24
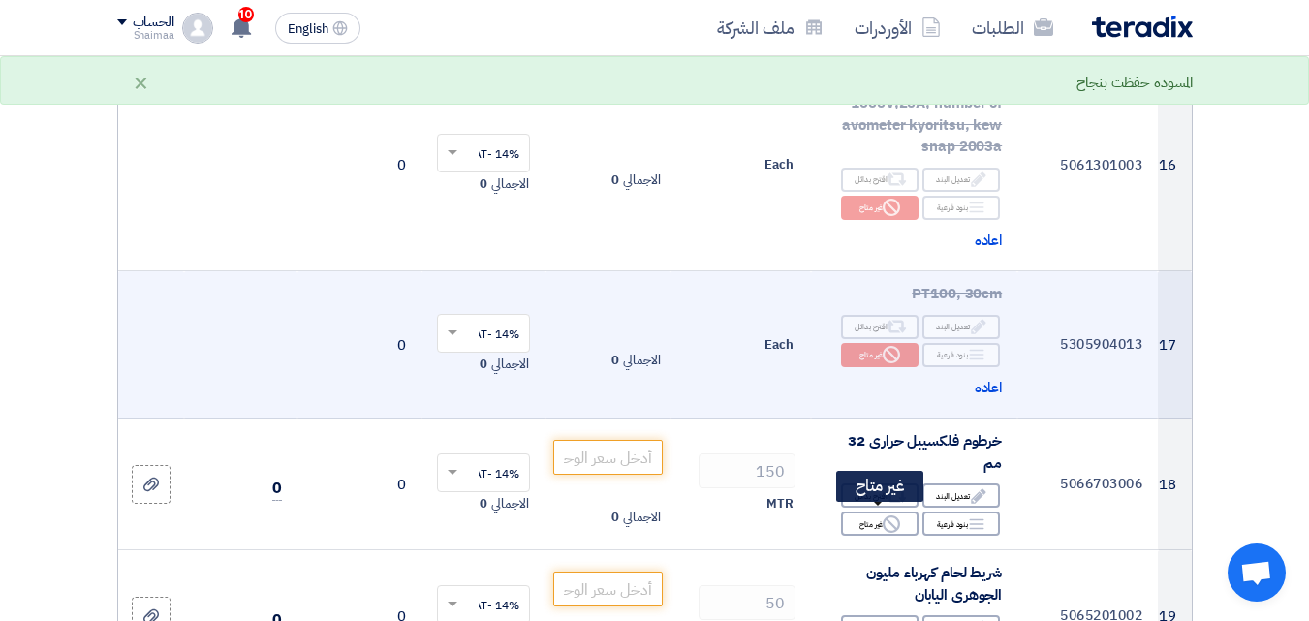
scroll to position [2965, 0]
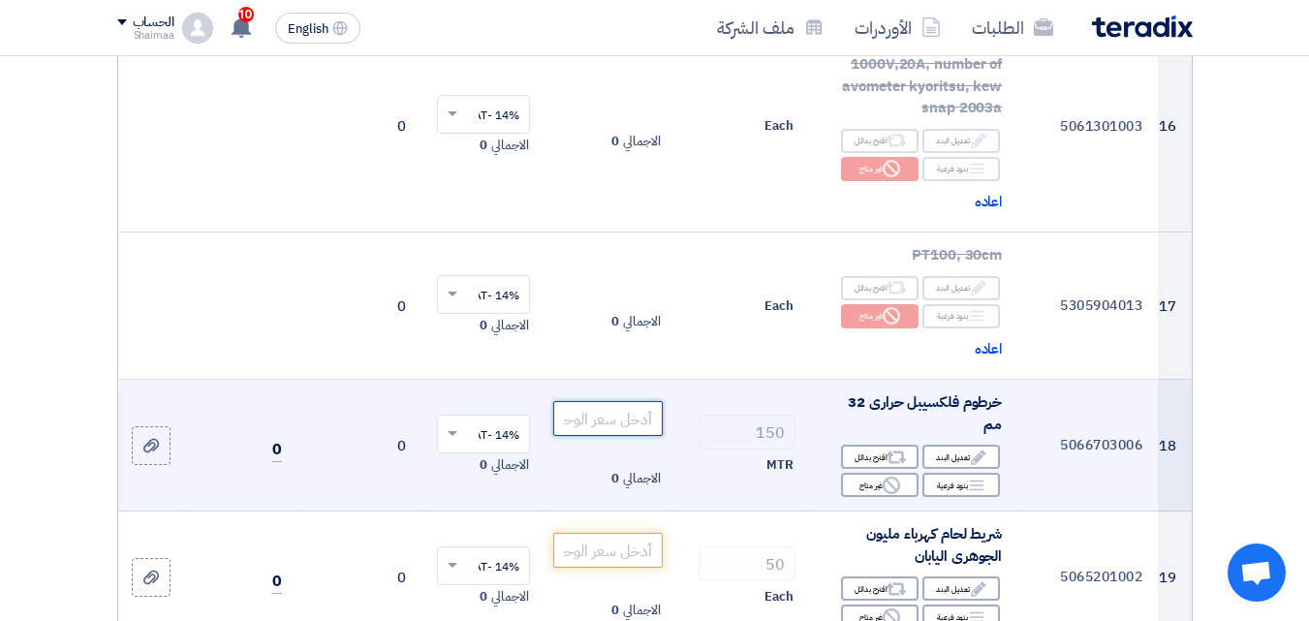
click at [634, 422] on input "number" at bounding box center [607, 418] width 109 height 35
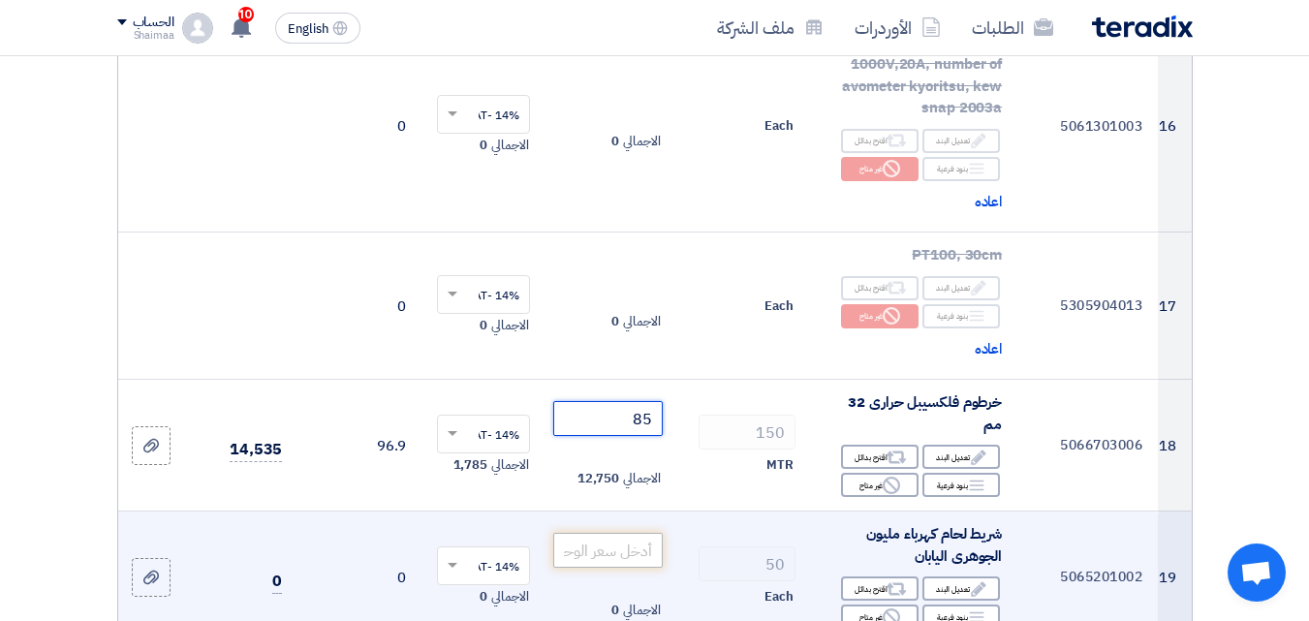
type input "85"
click at [638, 544] on input "number" at bounding box center [607, 550] width 109 height 35
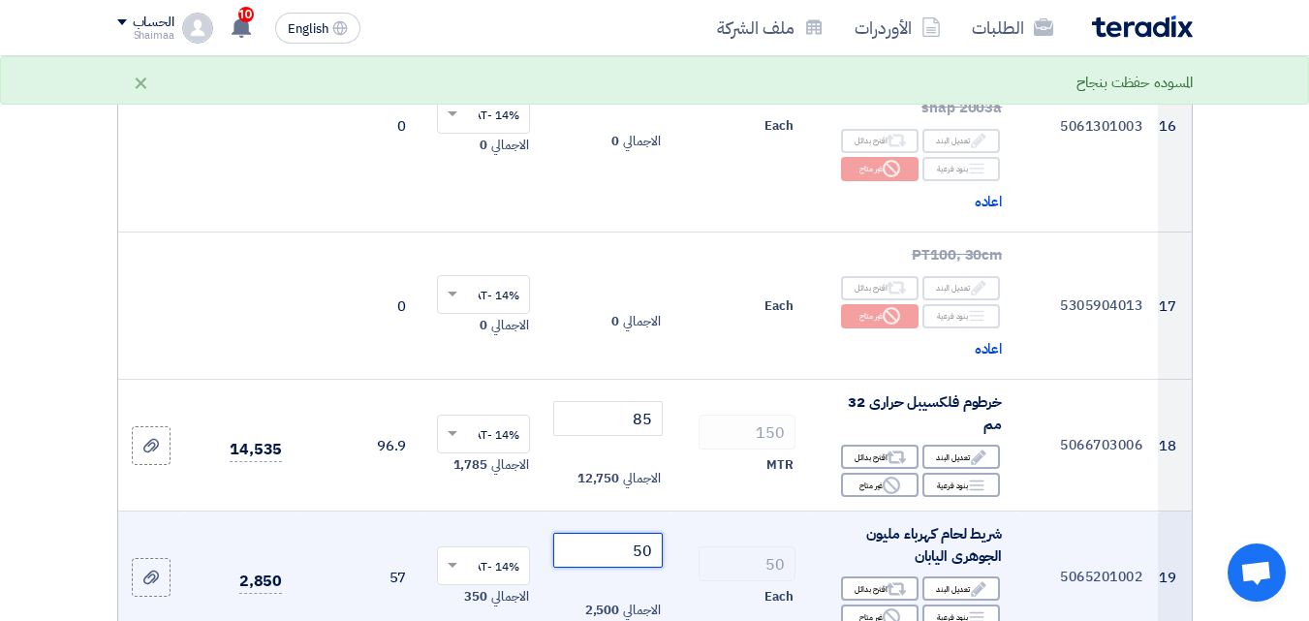
type input "50"
click at [692, 539] on td "50 Each" at bounding box center [740, 578] width 140 height 132
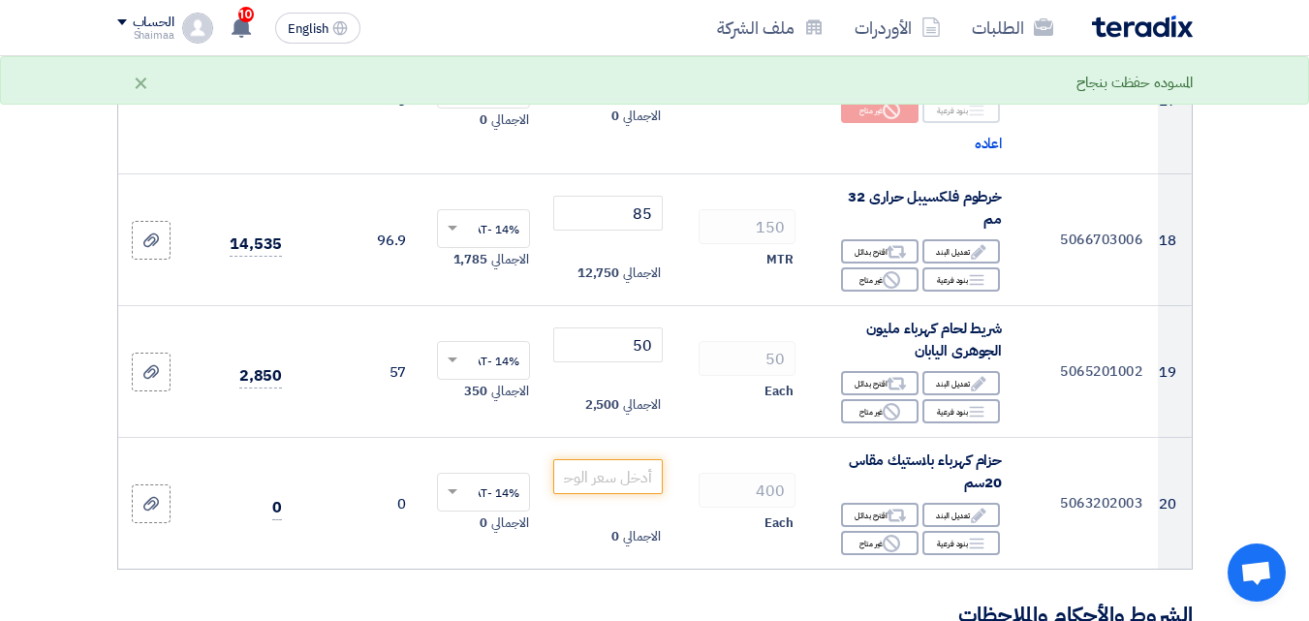
scroll to position [3197, 0]
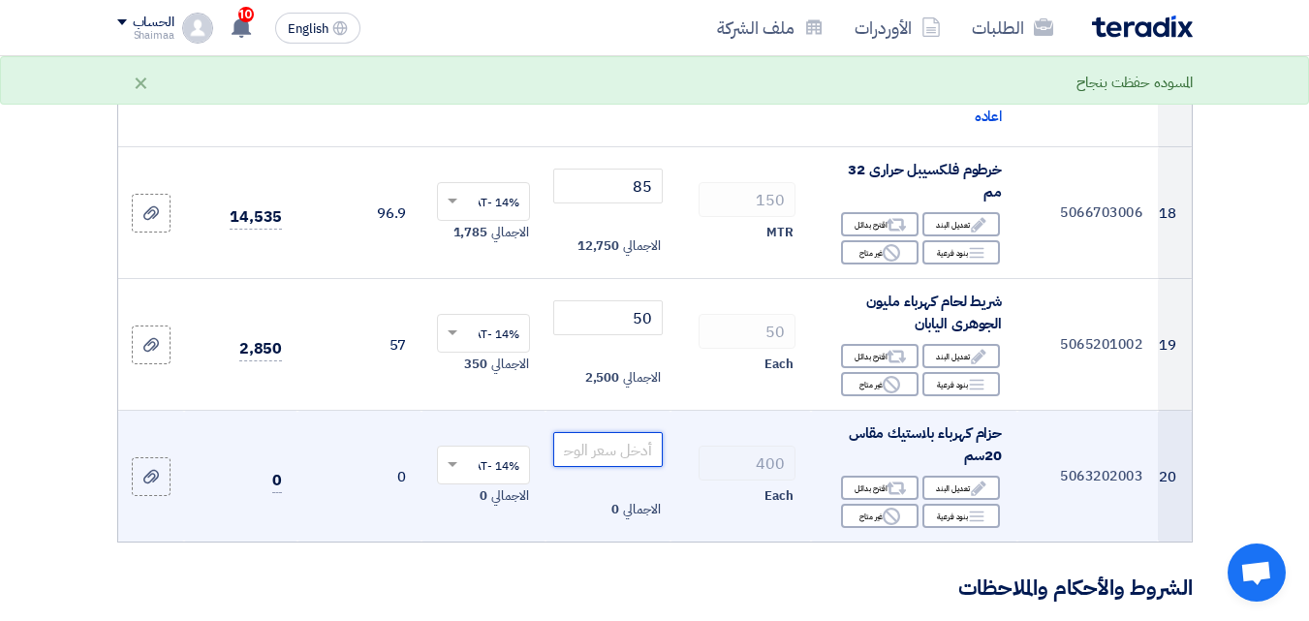
click at [617, 441] on input "number" at bounding box center [607, 449] width 109 height 35
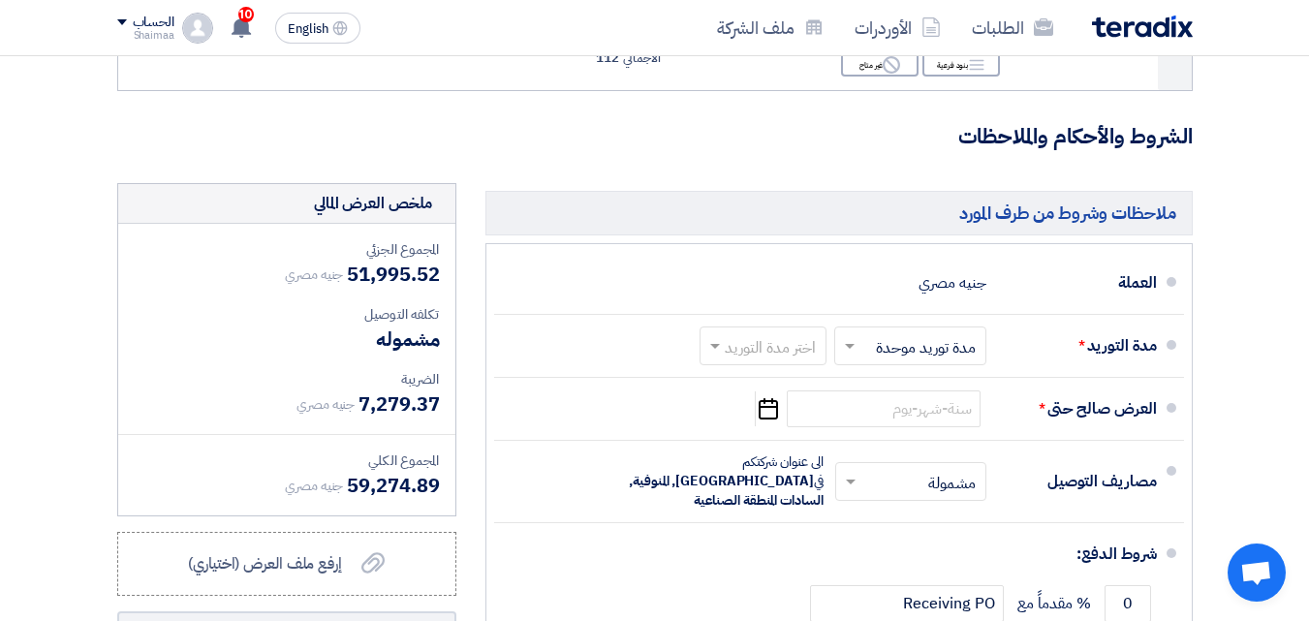
scroll to position [3674, 0]
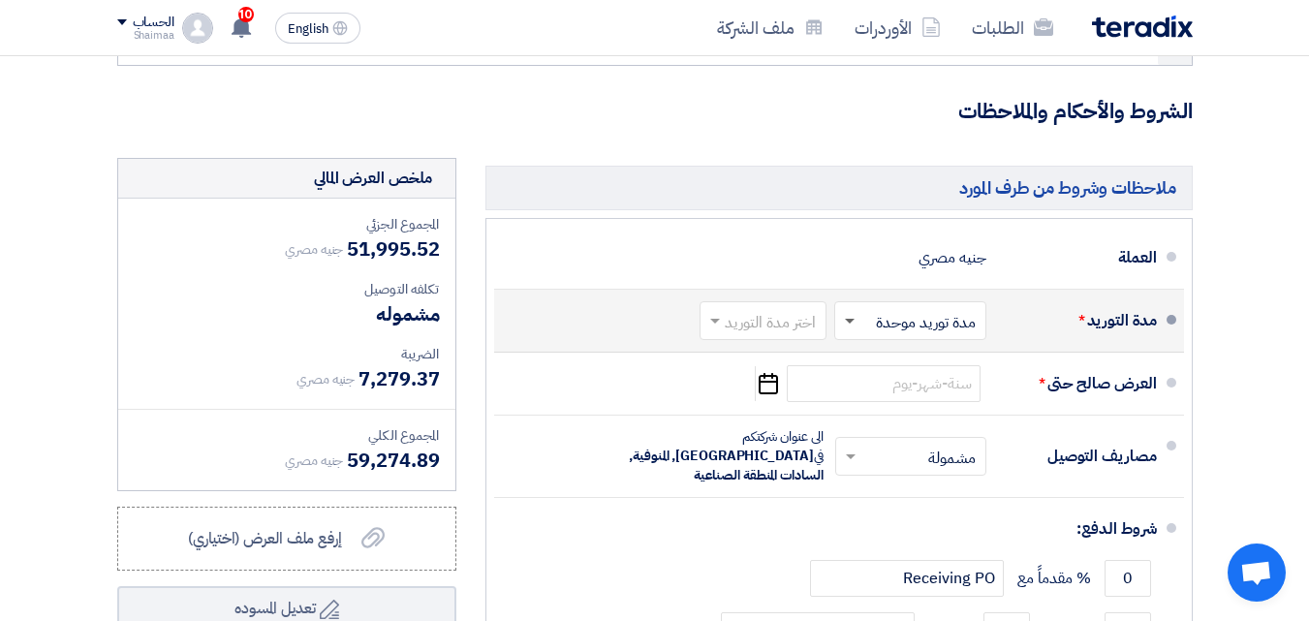
click at [850, 319] on span at bounding box center [850, 322] width 10 height 7
type input "0.28"
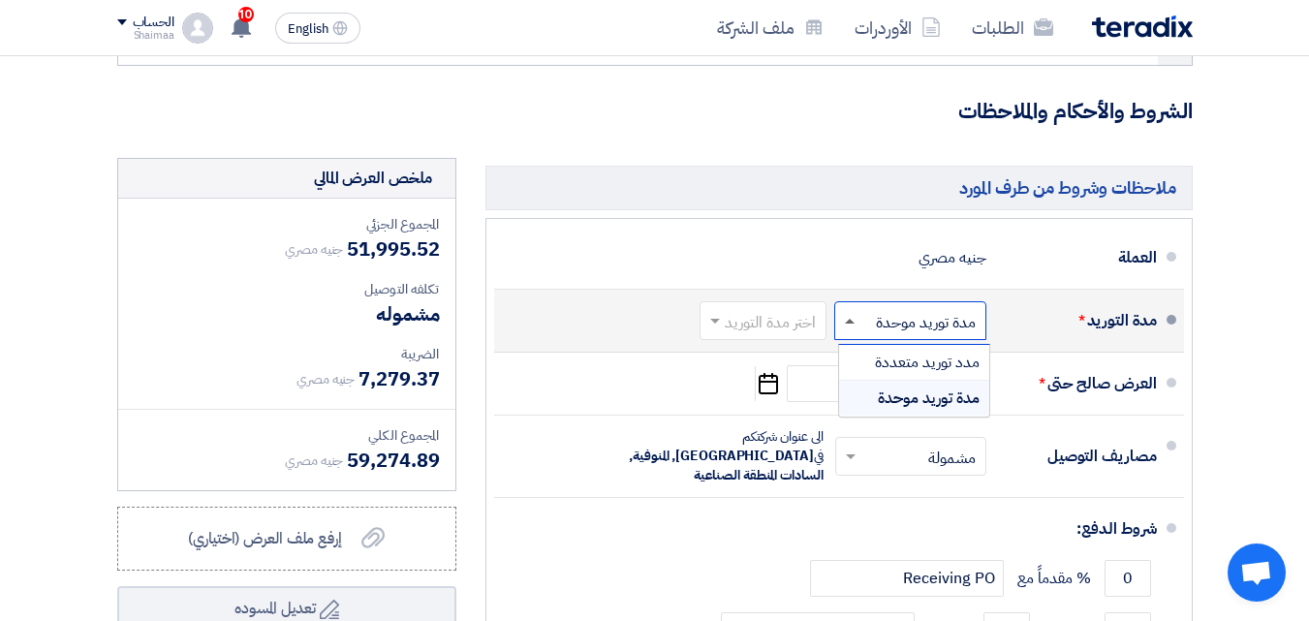
click at [850, 319] on span at bounding box center [850, 321] width 10 height 5
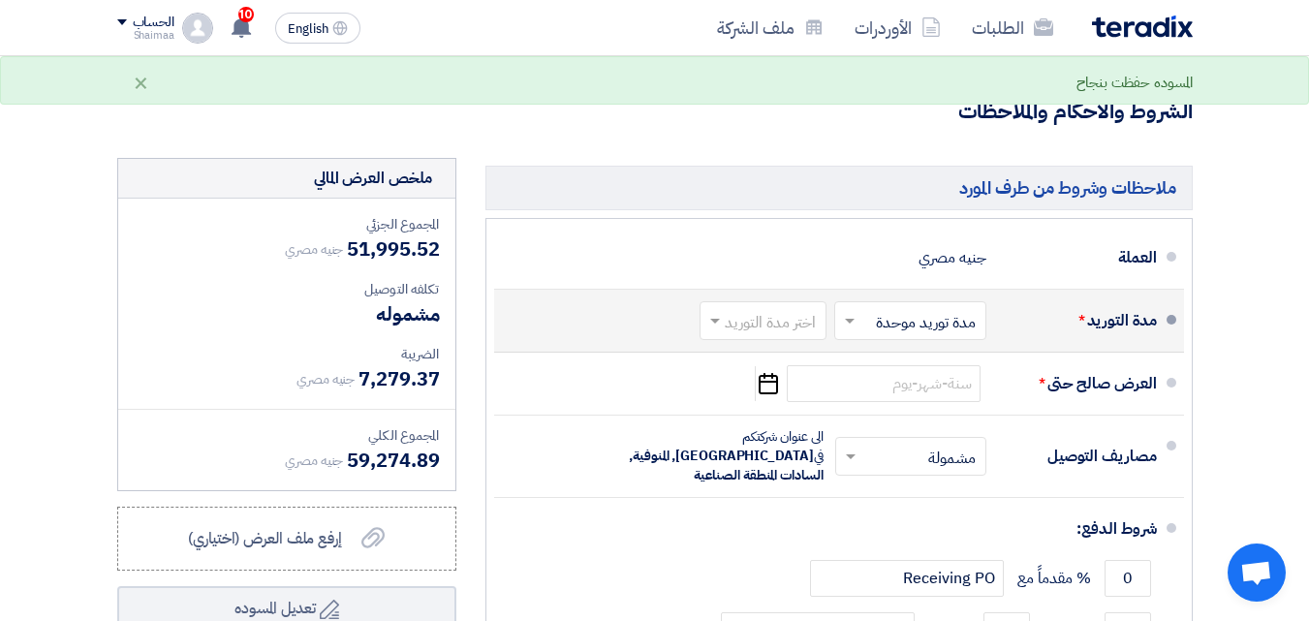
click at [756, 314] on input "text" at bounding box center [758, 322] width 117 height 28
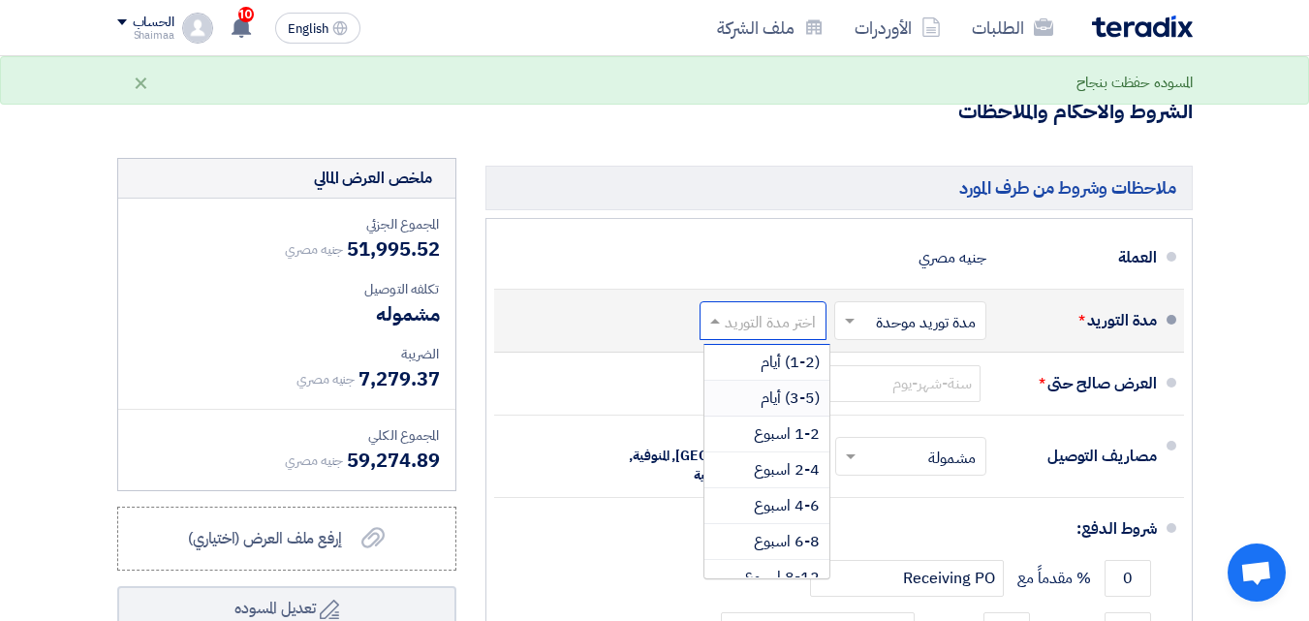
click at [771, 387] on span "(3-5) أيام" at bounding box center [790, 398] width 59 height 23
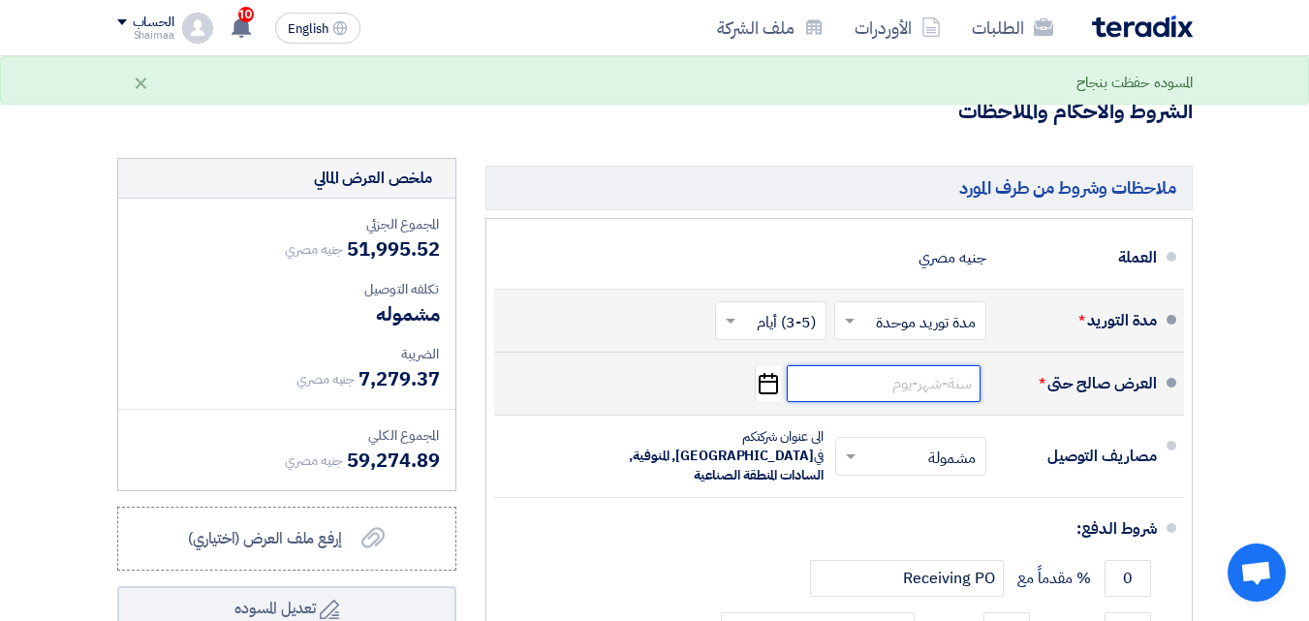
click at [828, 377] on input at bounding box center [884, 383] width 194 height 37
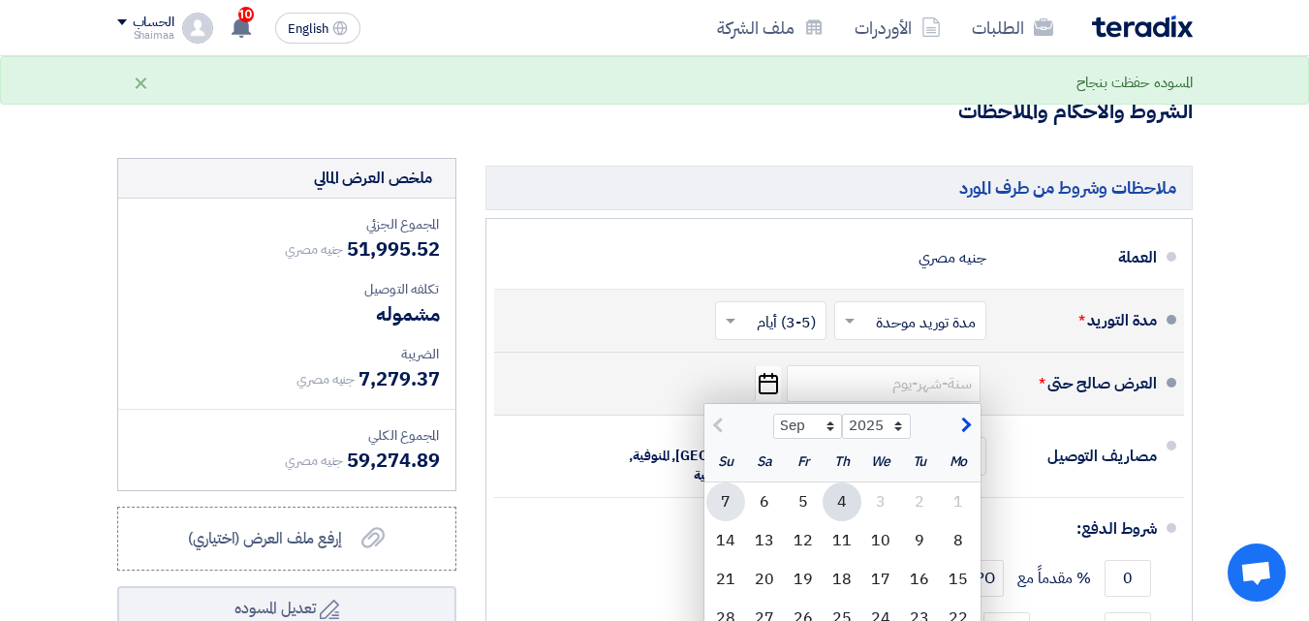
click at [727, 493] on div "7" at bounding box center [725, 501] width 39 height 39
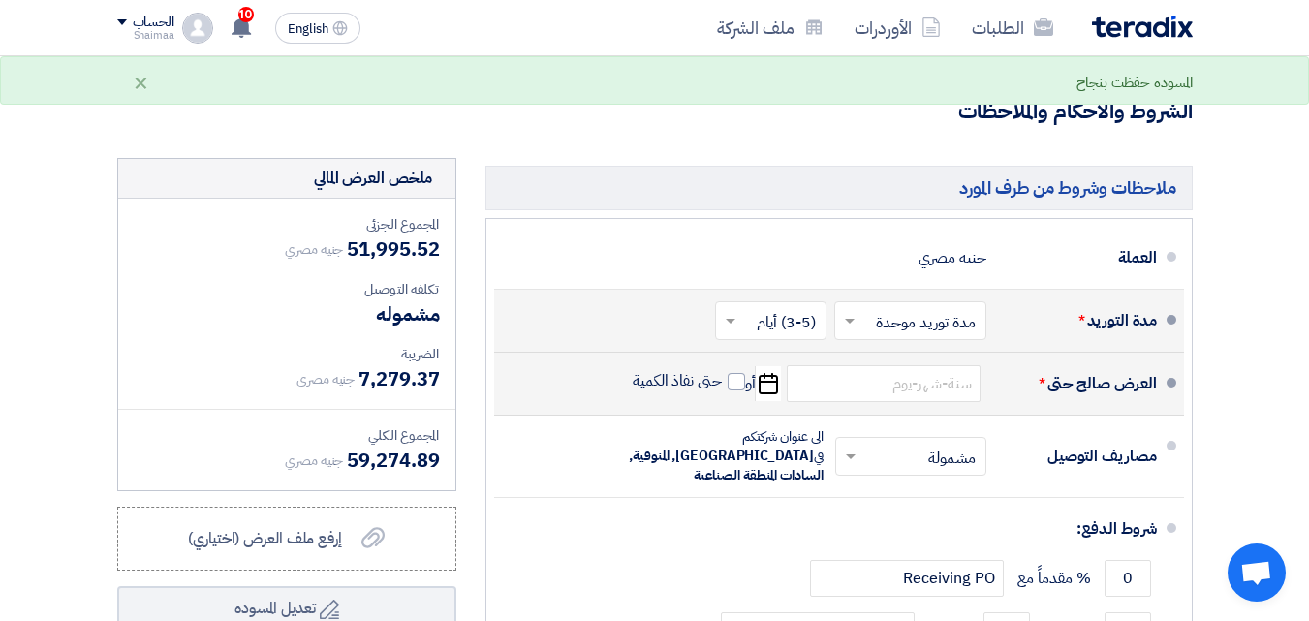
type input "[DATE]"
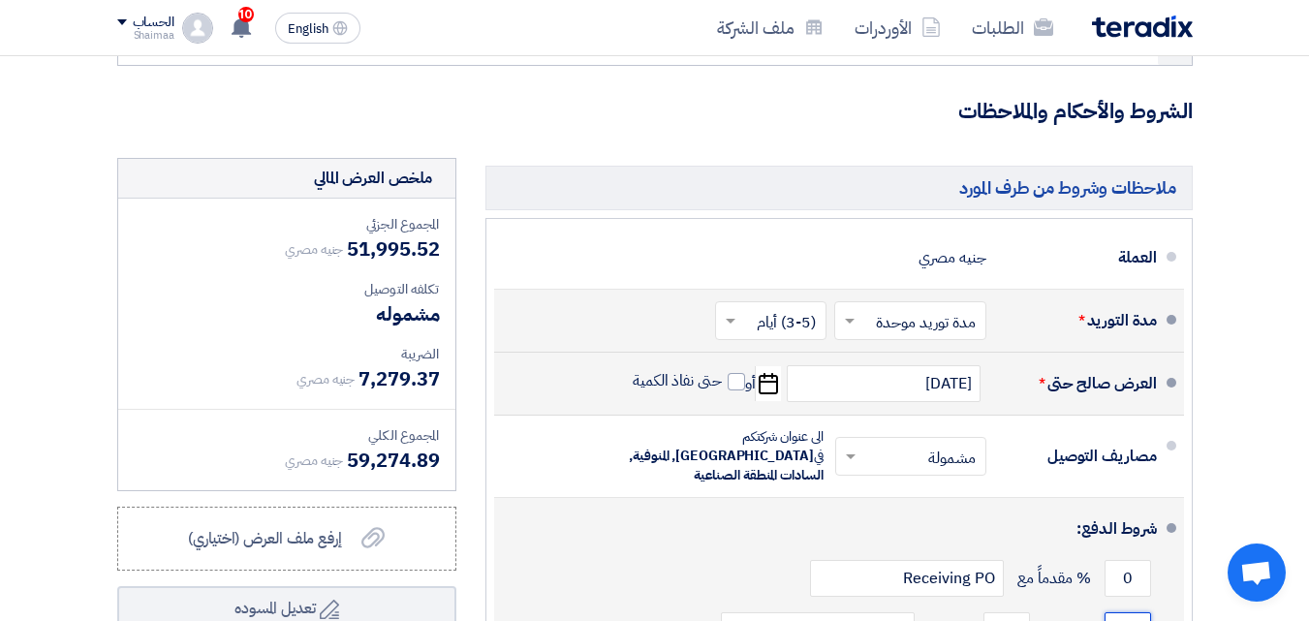
drag, startPoint x: 1125, startPoint y: 598, endPoint x: 1140, endPoint y: 602, distance: 16.0
click at [1140, 587] on input "0" at bounding box center [1127, 630] width 47 height 37
type input "100"
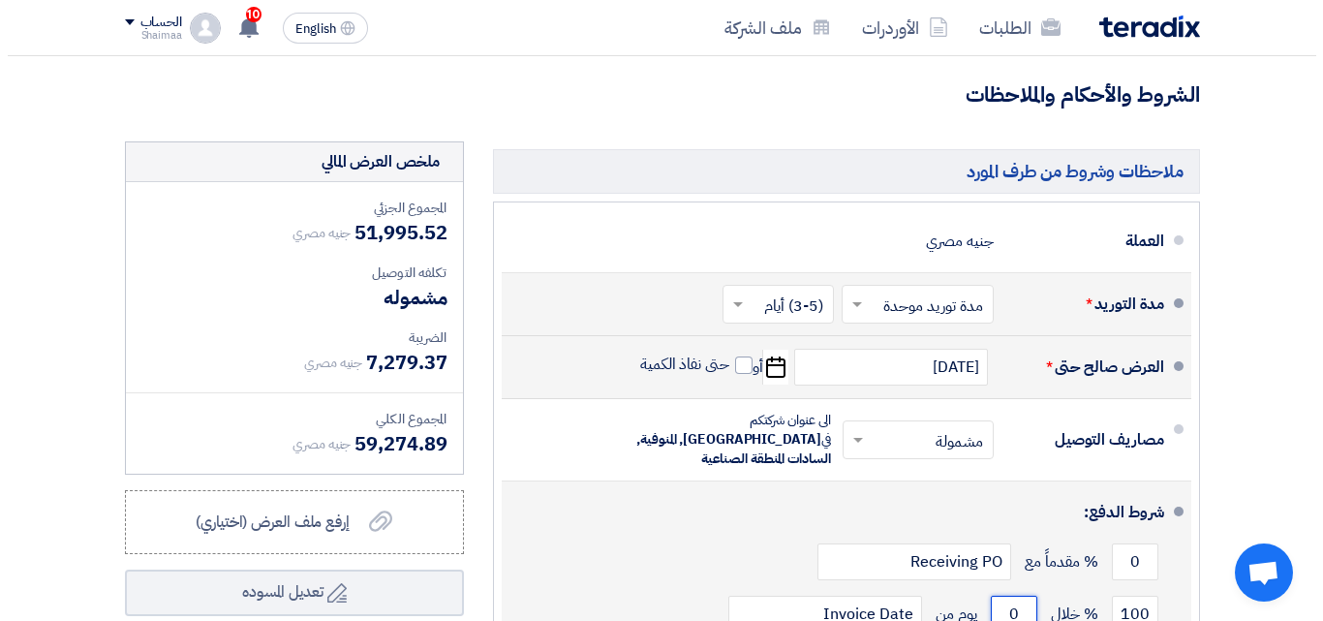
scroll to position [3725, 0]
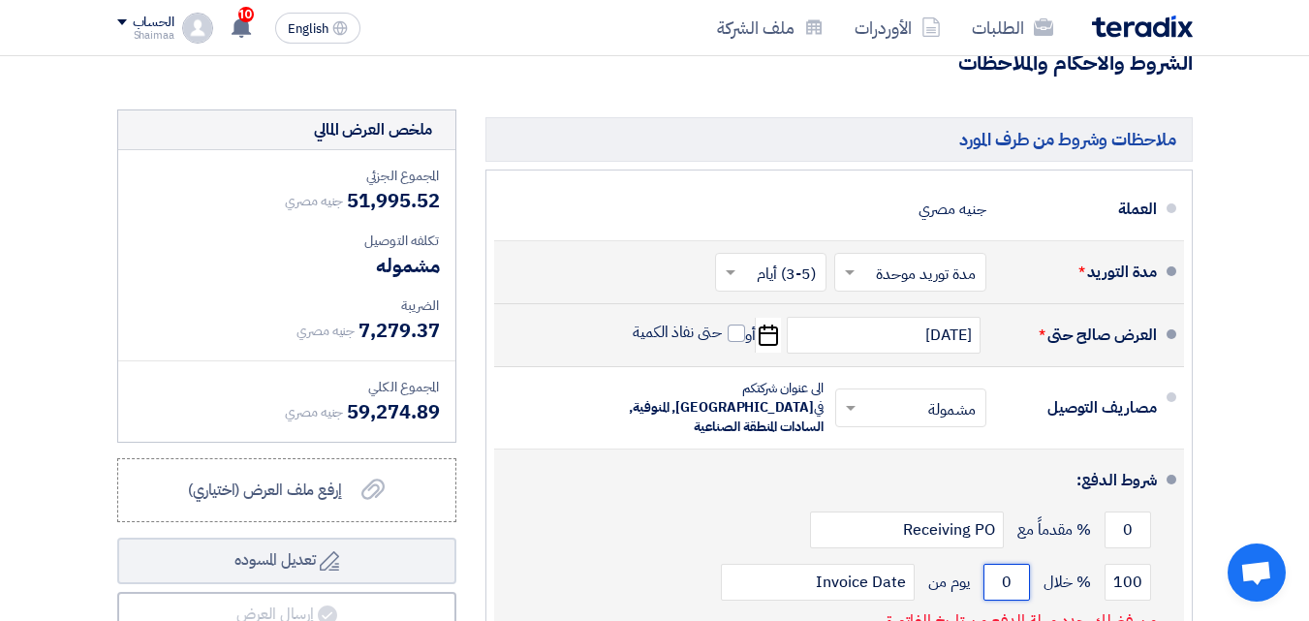
drag, startPoint x: 1004, startPoint y: 602, endPoint x: 1024, endPoint y: 606, distance: 20.7
click at [1024, 587] on div "شروط الدفع: 0 % مقدماً مع Receiving PO 100 % خلال 0" at bounding box center [833, 549] width 647 height 184
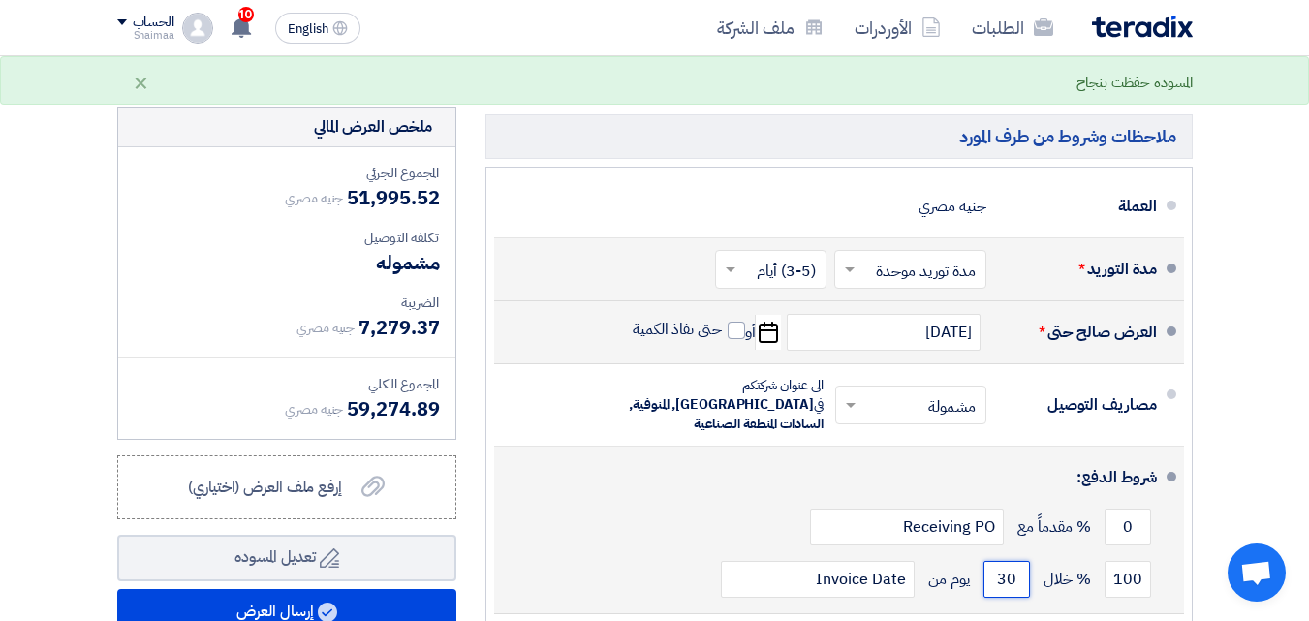
type input "30"
click at [670, 510] on div "0 % مقدماً مع Receiving PO" at bounding box center [833, 527] width 647 height 52
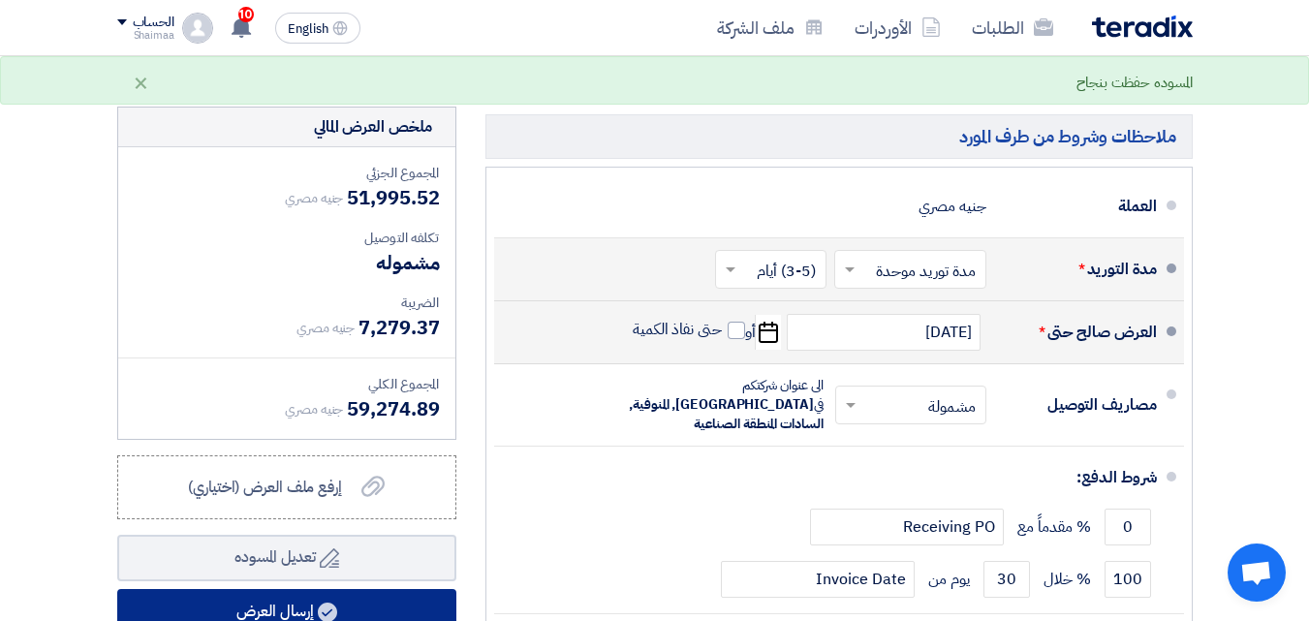
click at [374, 587] on button "إرسال العرض" at bounding box center [286, 612] width 339 height 47
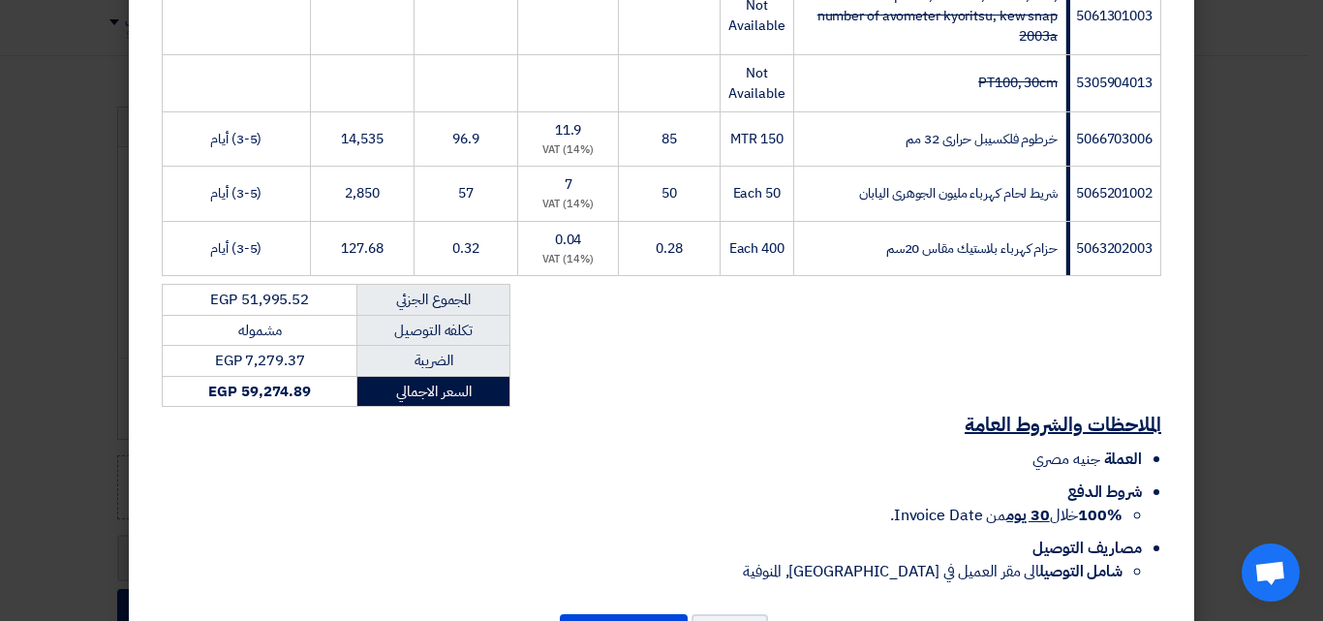
scroll to position [1357, 0]
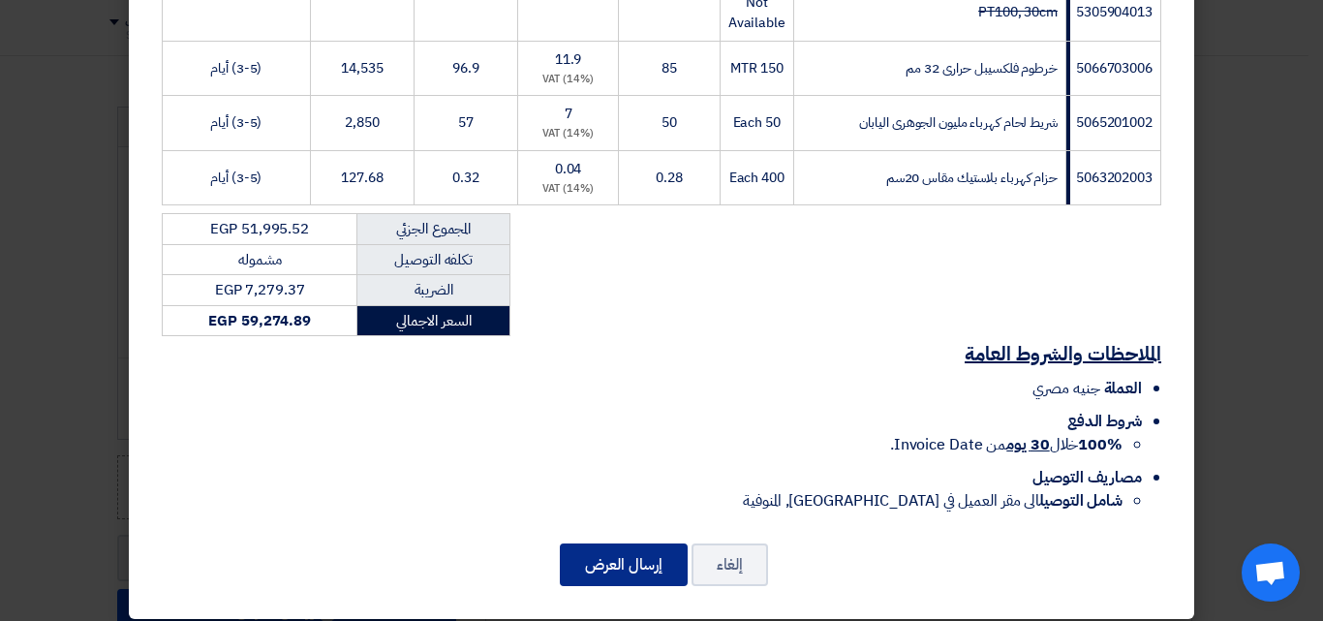
click at [588, 547] on button "إرسال العرض" at bounding box center [624, 565] width 128 height 43
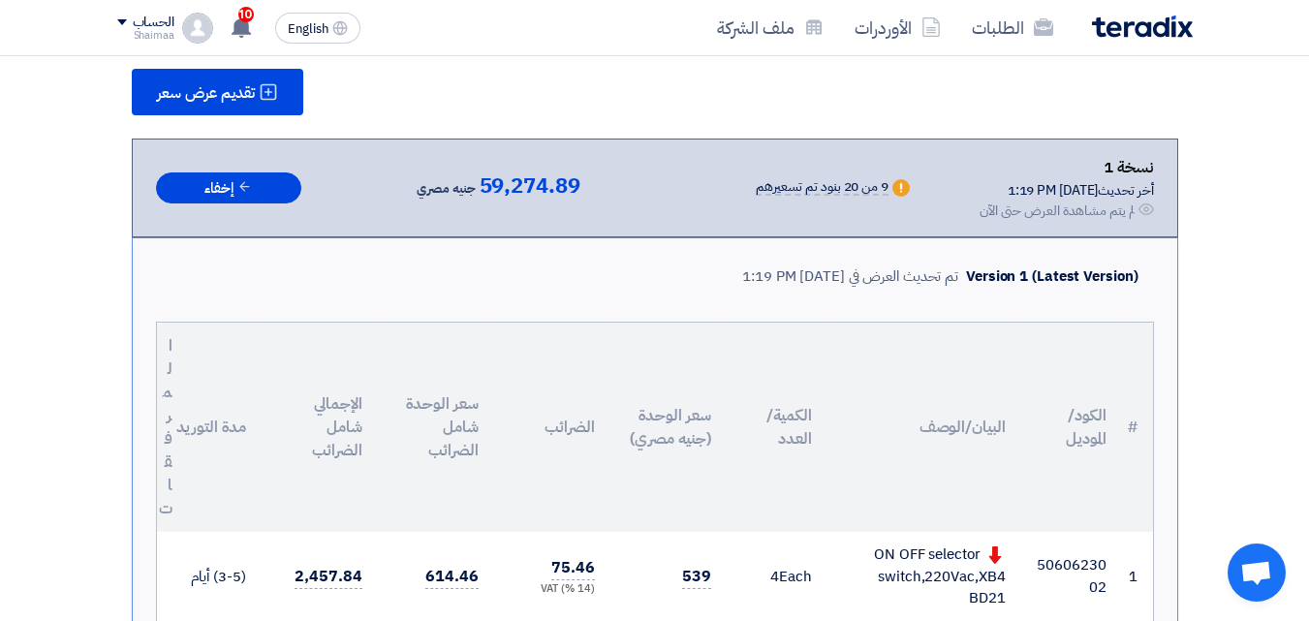
scroll to position [3332, 0]
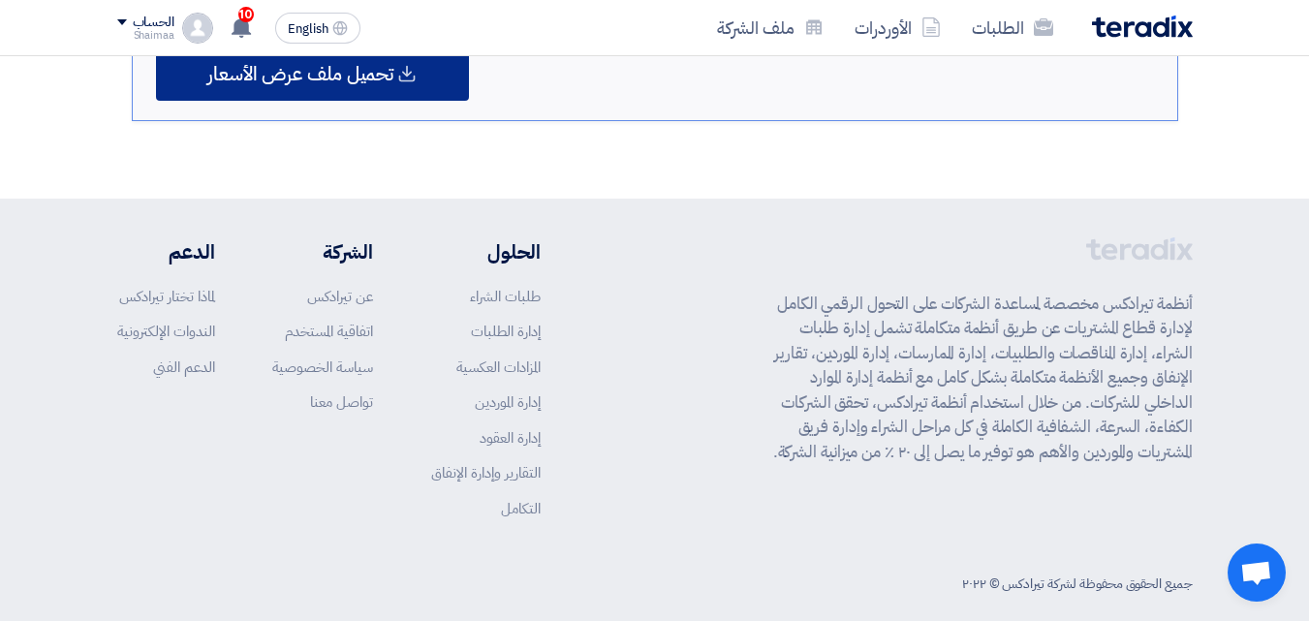
click at [429, 66] on div "تحميل ملف عرض الأسعار" at bounding box center [312, 74] width 313 height 54
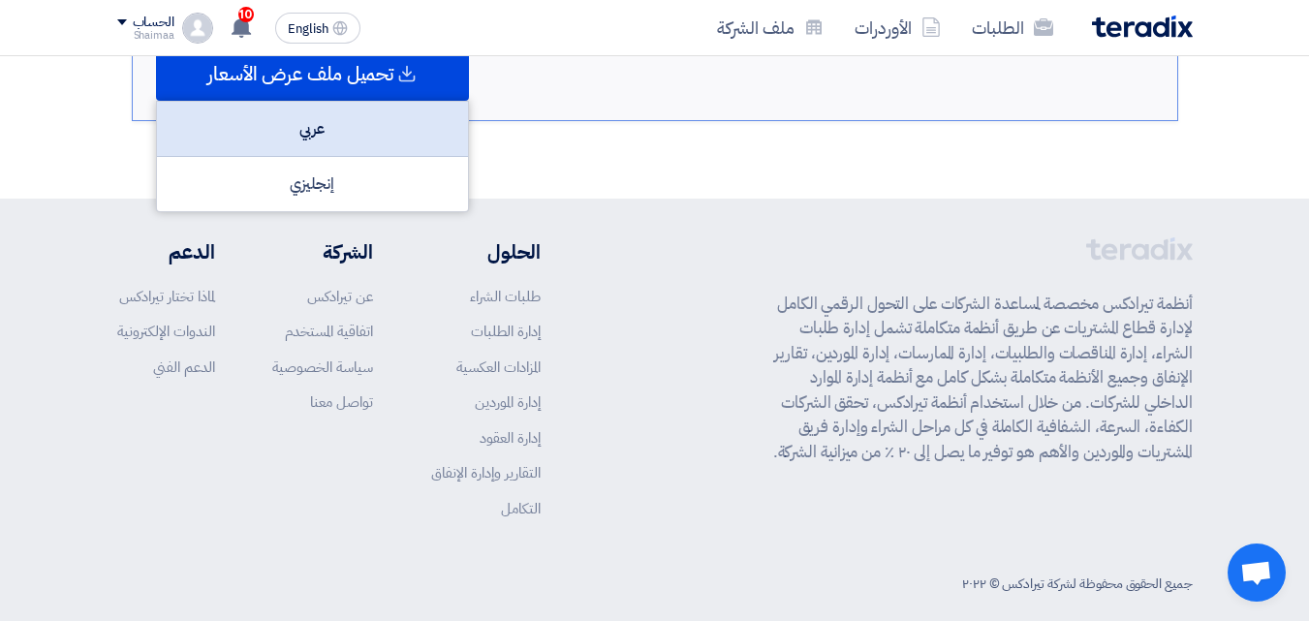
click at [384, 102] on div "عربي" at bounding box center [312, 129] width 311 height 55
